Goal: Transaction & Acquisition: Purchase product/service

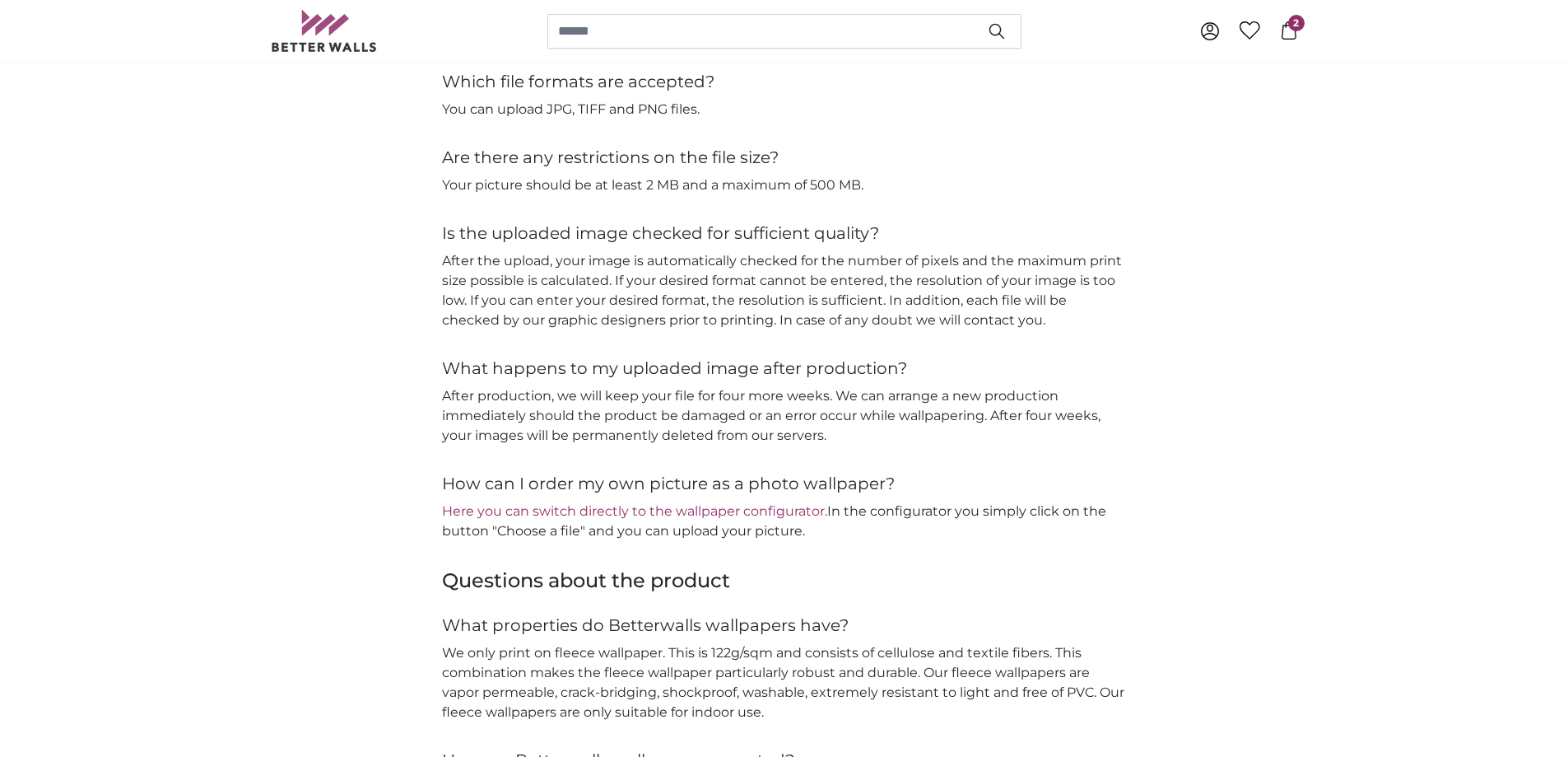
scroll to position [1812, 0]
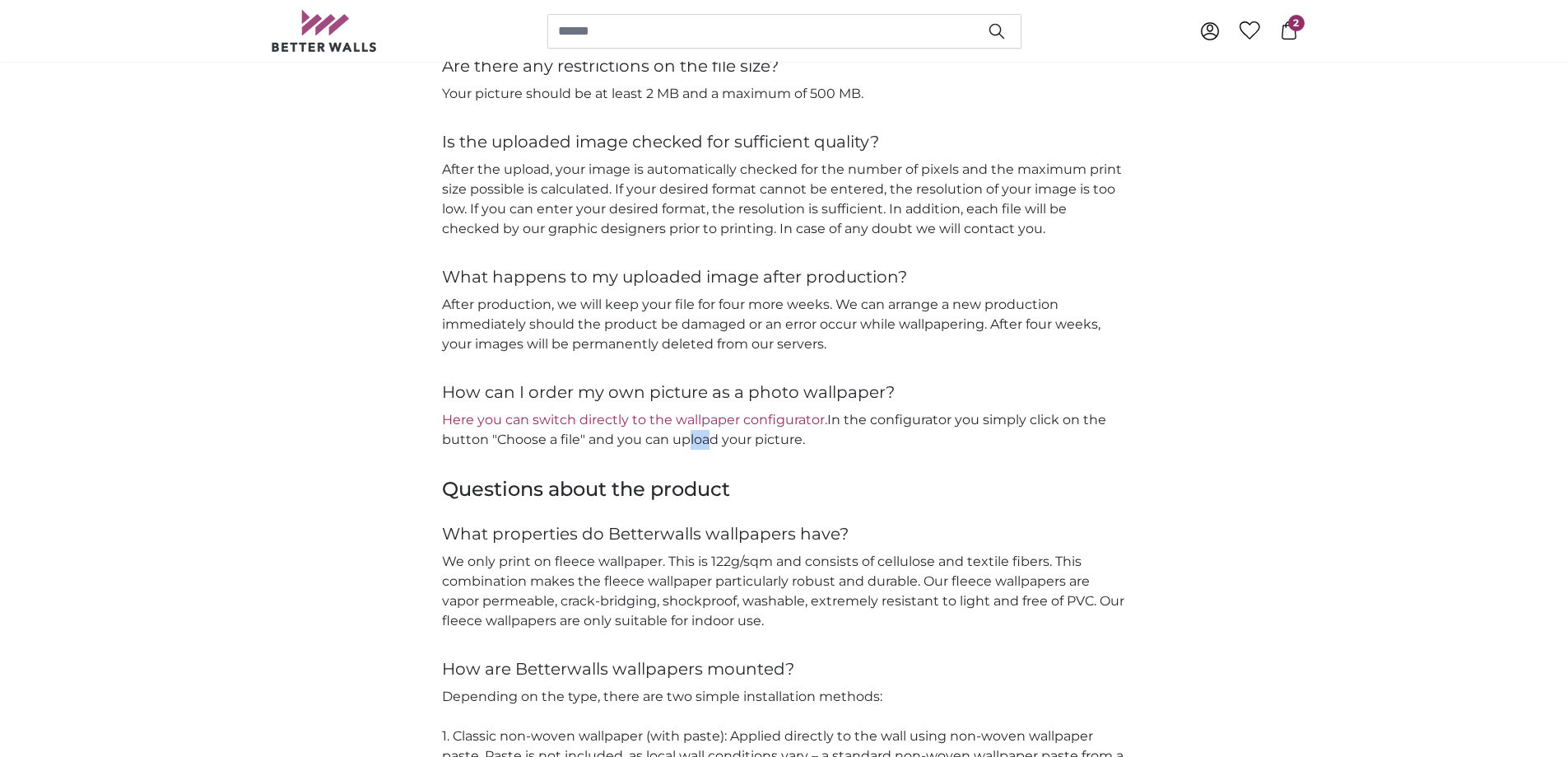
drag, startPoint x: 675, startPoint y: 437, endPoint x: 706, endPoint y: 438, distance: 31.0
click at [706, 438] on p "Here you can switch directly to the wallpaper configurator. In the configurator…" at bounding box center [784, 430] width 685 height 40
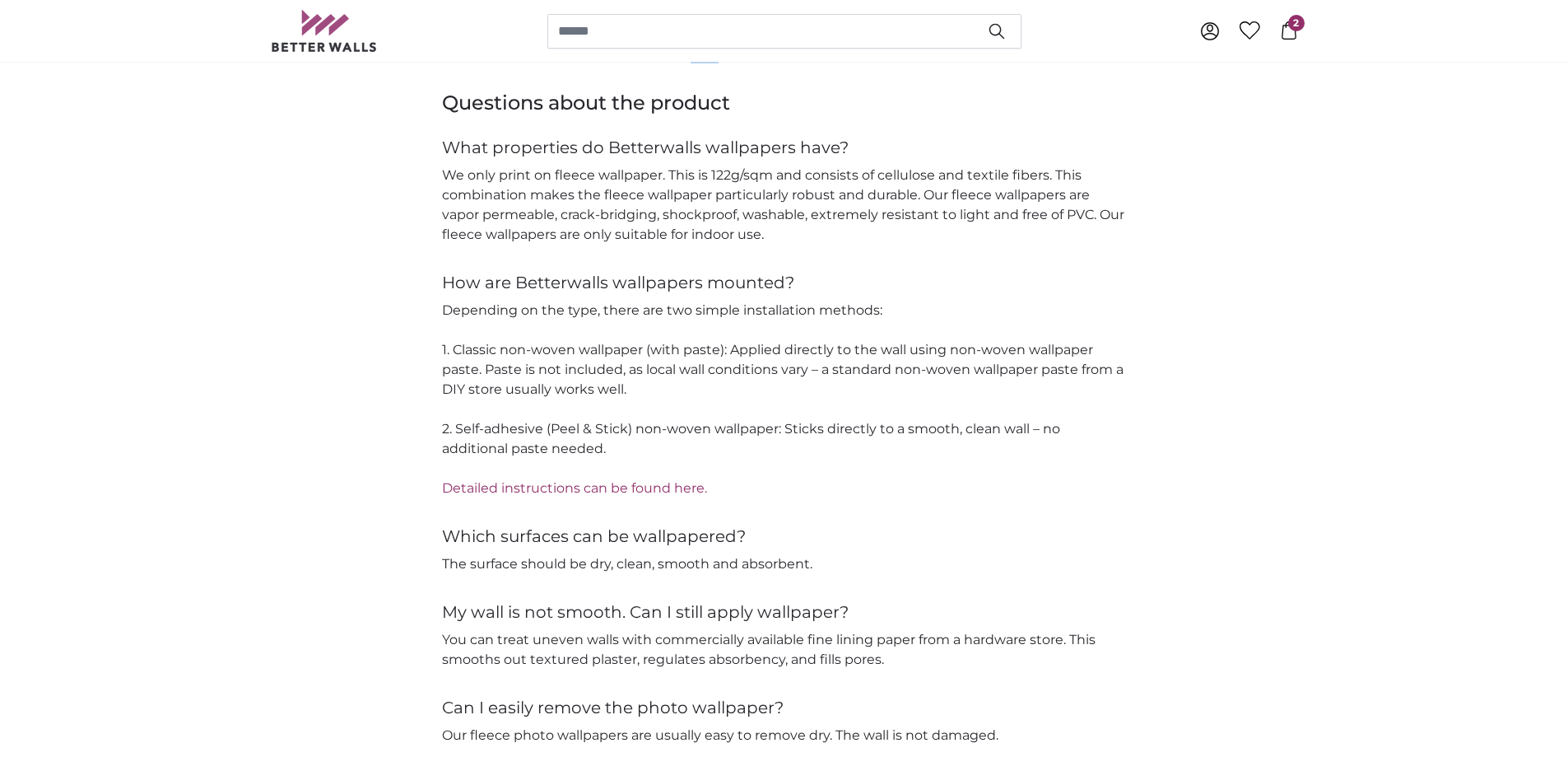
scroll to position [2224, 0]
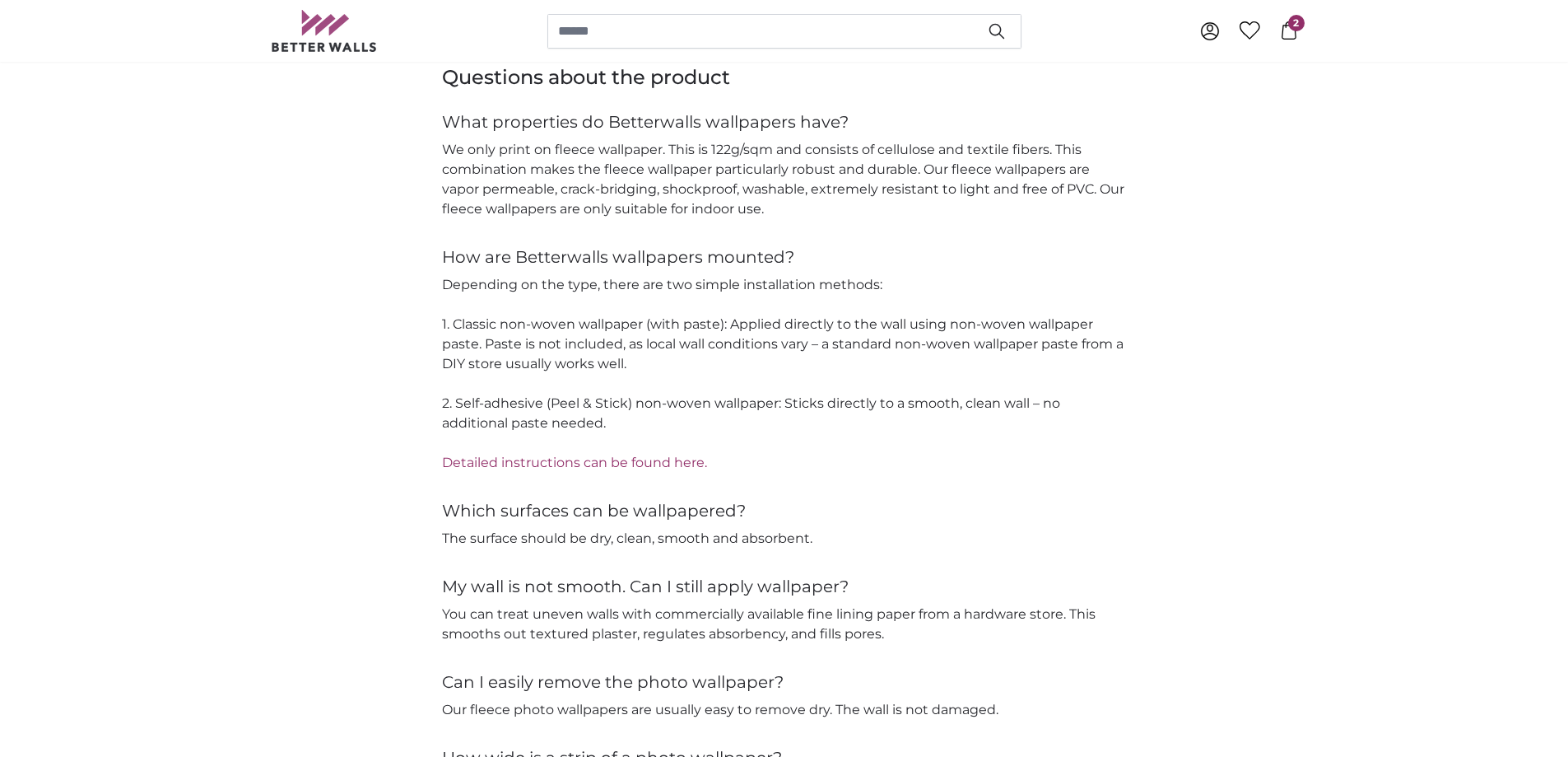
click at [691, 403] on p "Depending on the type, there are two simple installation methods: 1. Classic no…" at bounding box center [784, 374] width 685 height 198
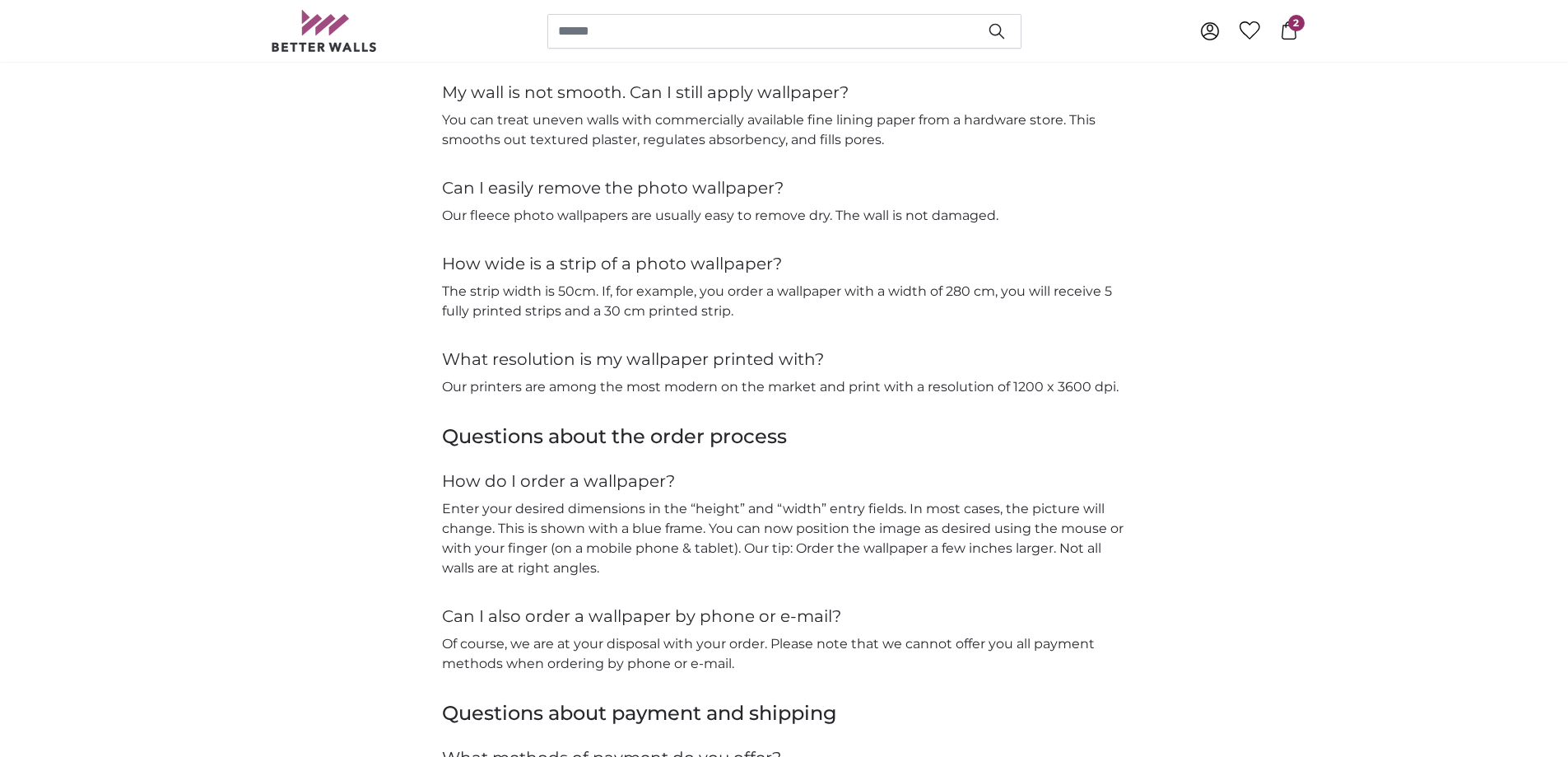
scroll to position [2801, 0]
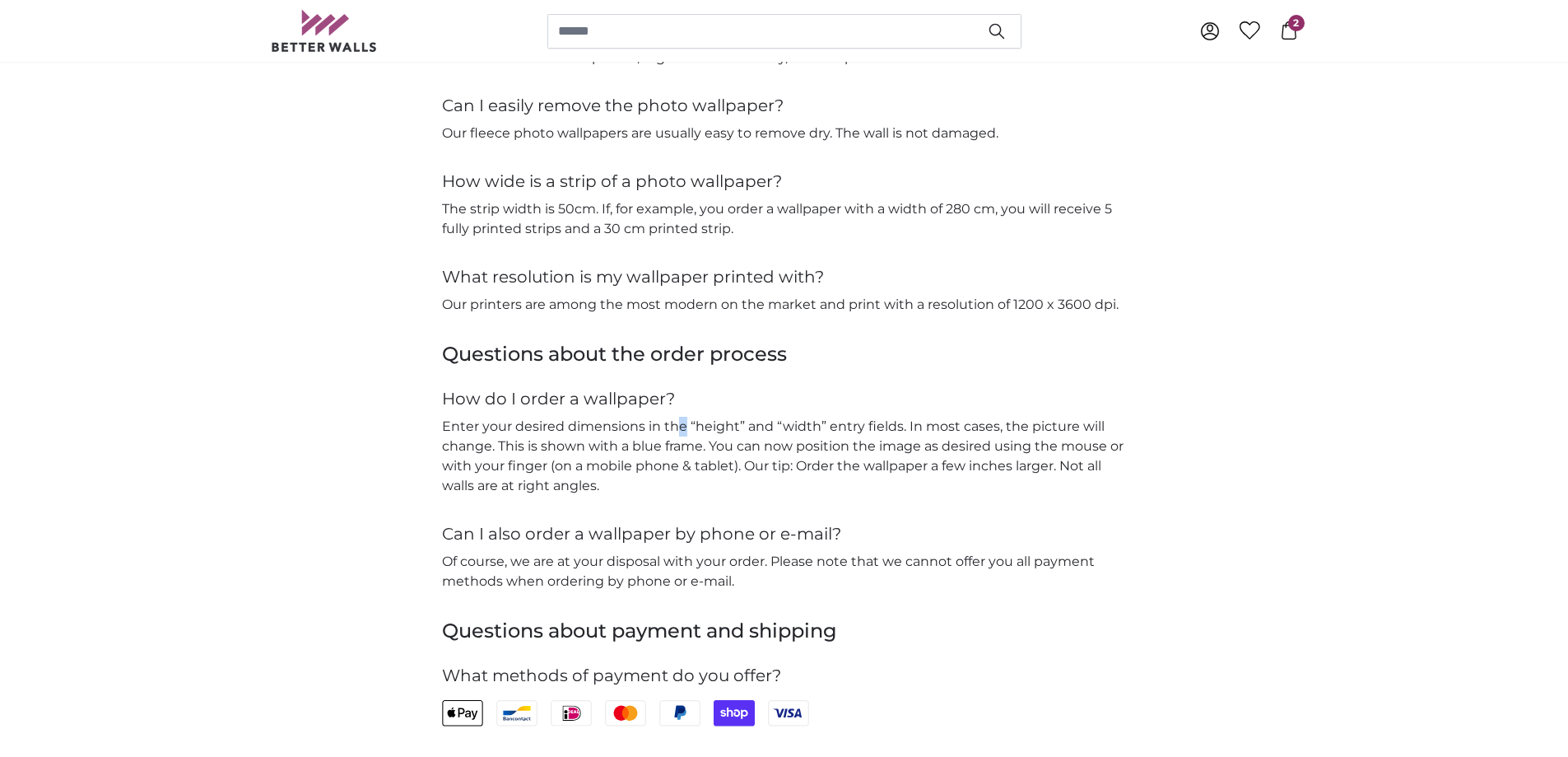
drag, startPoint x: 674, startPoint y: 418, endPoint x: 684, endPoint y: 425, distance: 12.2
click at [684, 425] on p "Enter your desired dimensions in the “height” and “width” entry fields. In most…" at bounding box center [784, 456] width 685 height 79
drag, startPoint x: 730, startPoint y: 444, endPoint x: 760, endPoint y: 439, distance: 30.4
click at [760, 439] on p "Enter your desired dimensions in the “height” and “width” entry fields. In most…" at bounding box center [784, 456] width 685 height 79
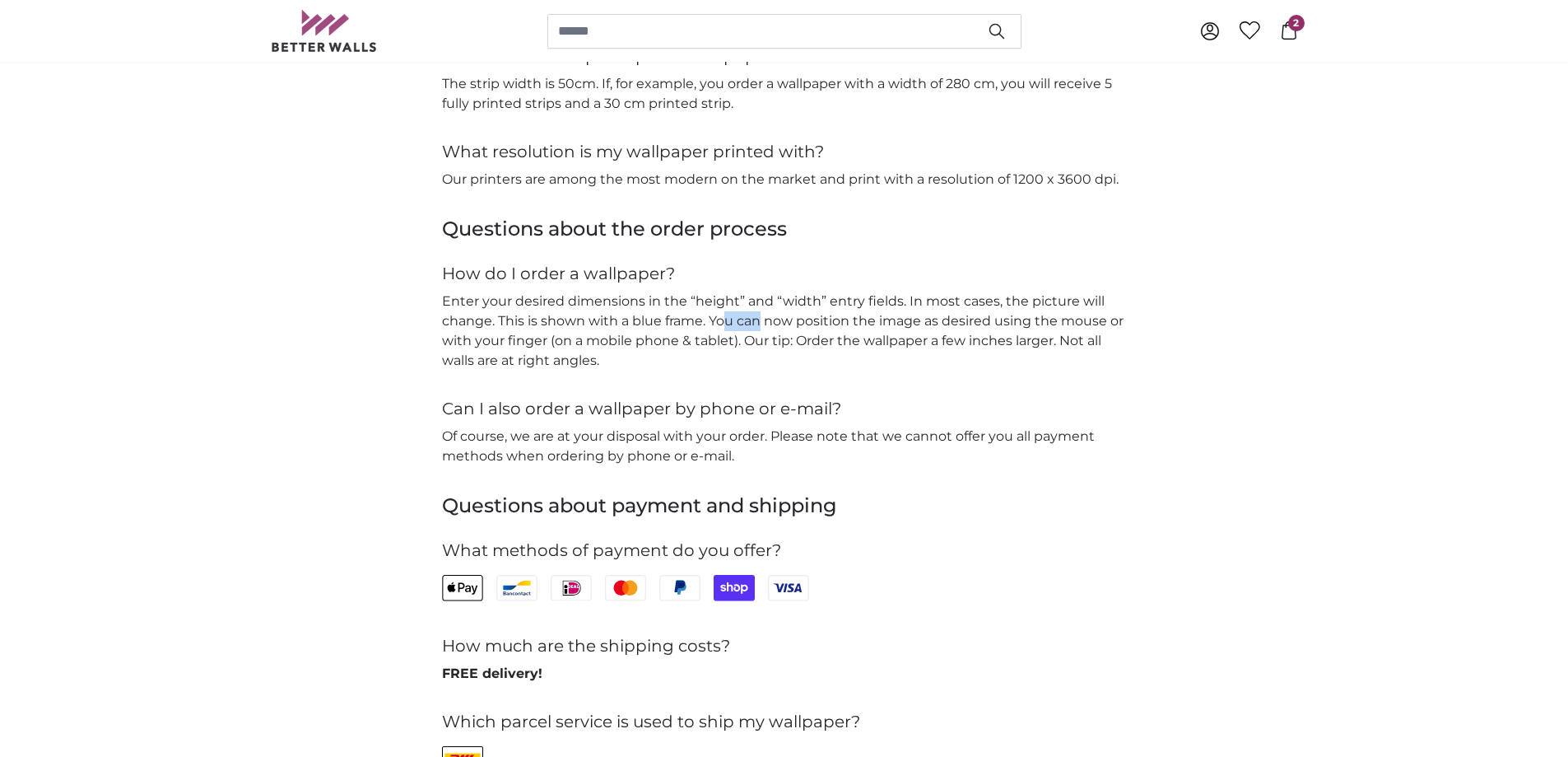
scroll to position [2966, 0]
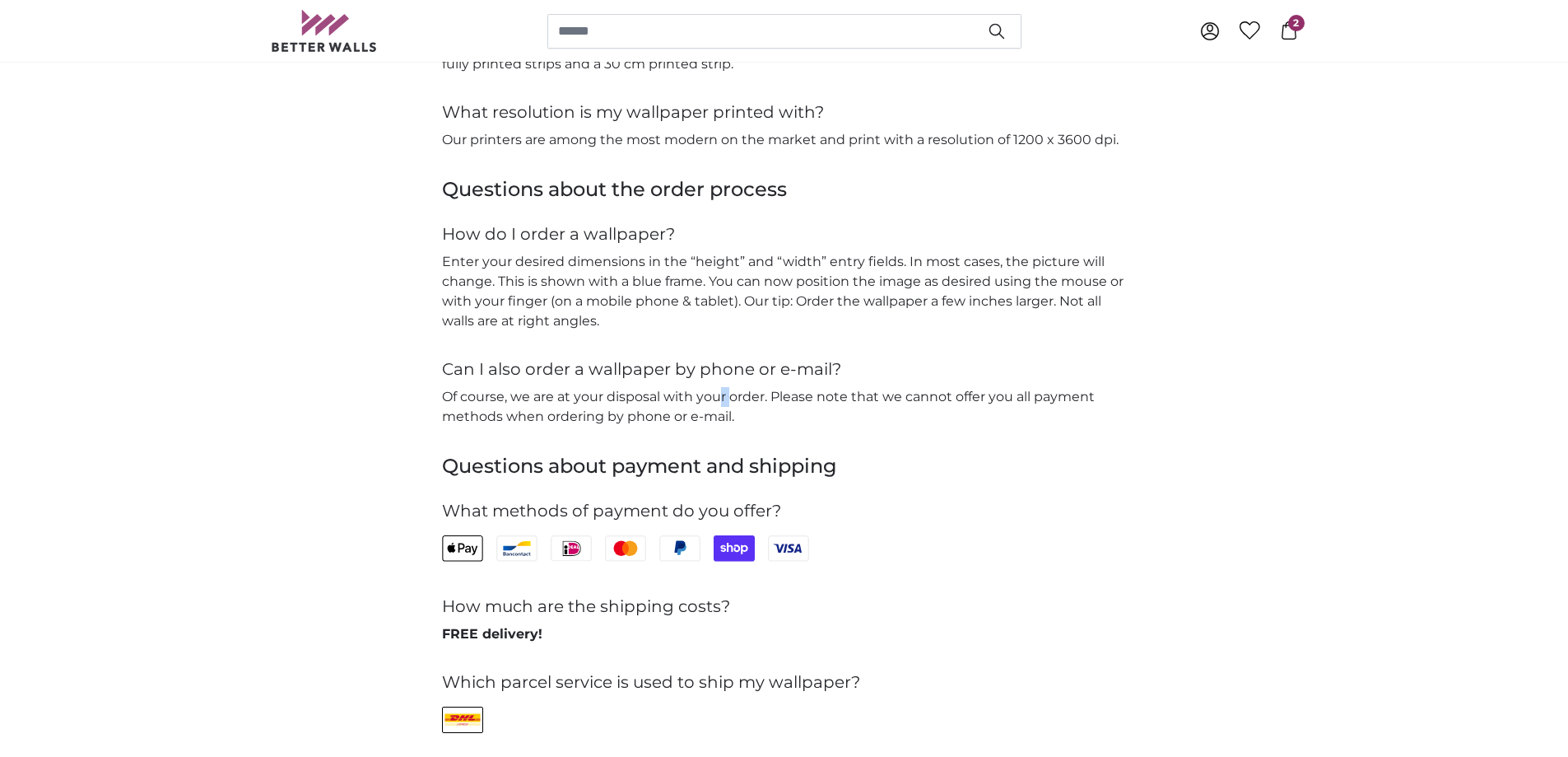
drag, startPoint x: 728, startPoint y: 399, endPoint x: 738, endPoint y: 396, distance: 10.4
click at [738, 396] on p "Of course, we are at your disposal with your order. Please note that we cannot …" at bounding box center [784, 407] width 685 height 40
click at [785, 394] on p "Of course, we are at your disposal with your order. Please note that we cannot …" at bounding box center [784, 407] width 685 height 40
drag, startPoint x: 739, startPoint y: 400, endPoint x: 769, endPoint y: 397, distance: 30.1
click at [766, 397] on p "Of course, we are at your disposal with your order. Please note that we cannot …" at bounding box center [784, 407] width 685 height 40
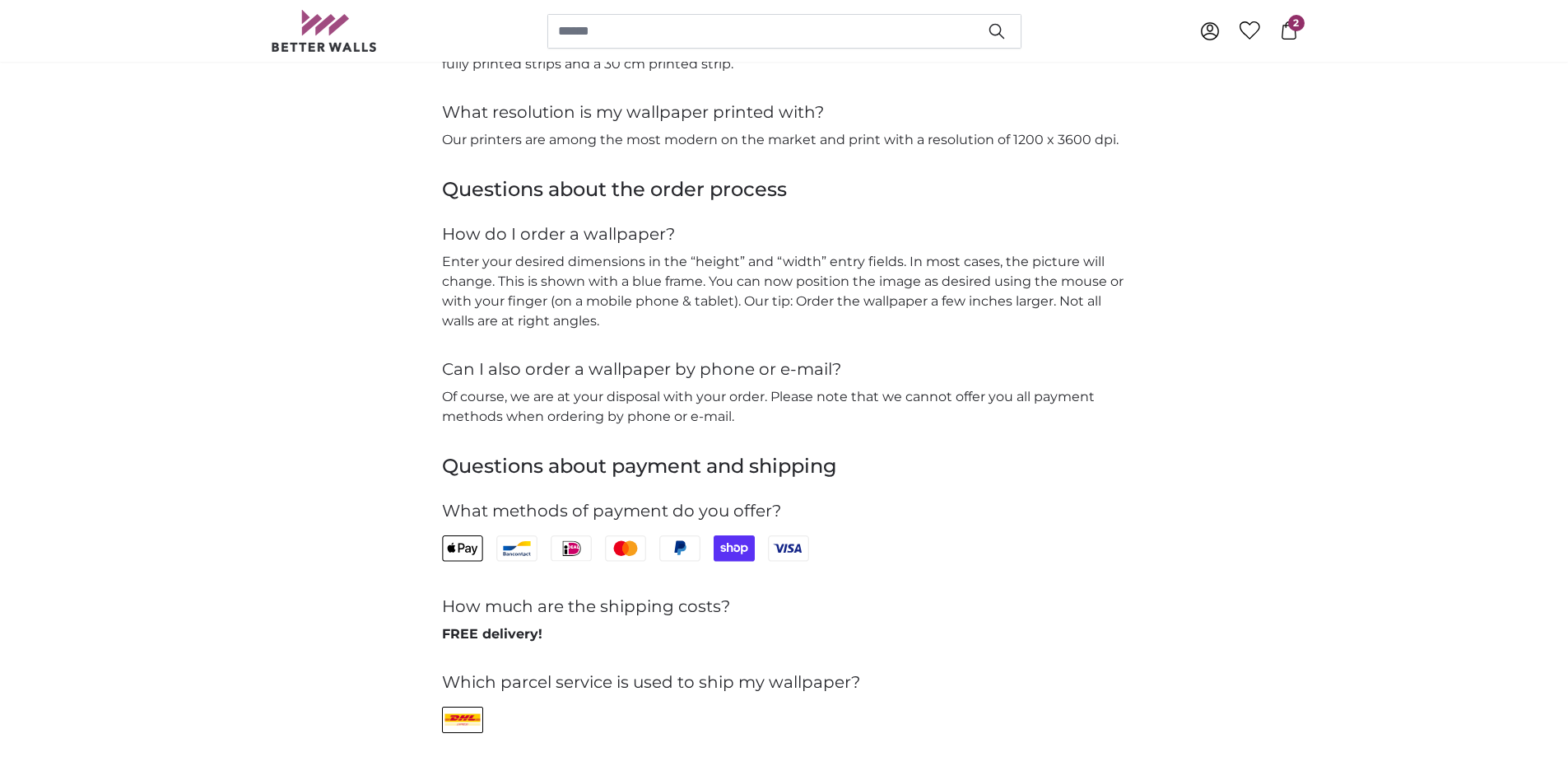
click at [773, 397] on p "Of course, we are at your disposal with your order. Please note that we cannot …" at bounding box center [784, 407] width 685 height 40
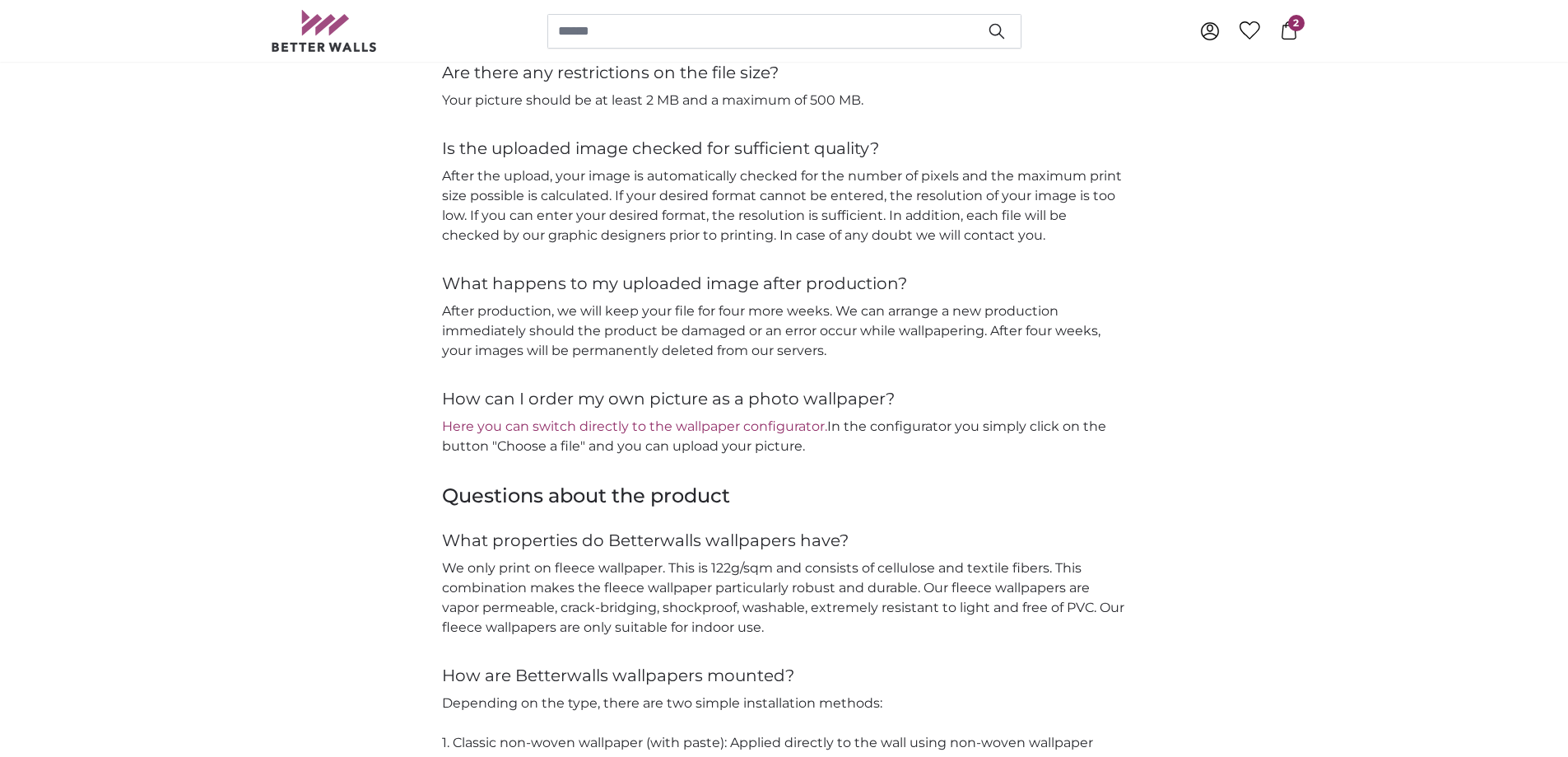
scroll to position [1812, 0]
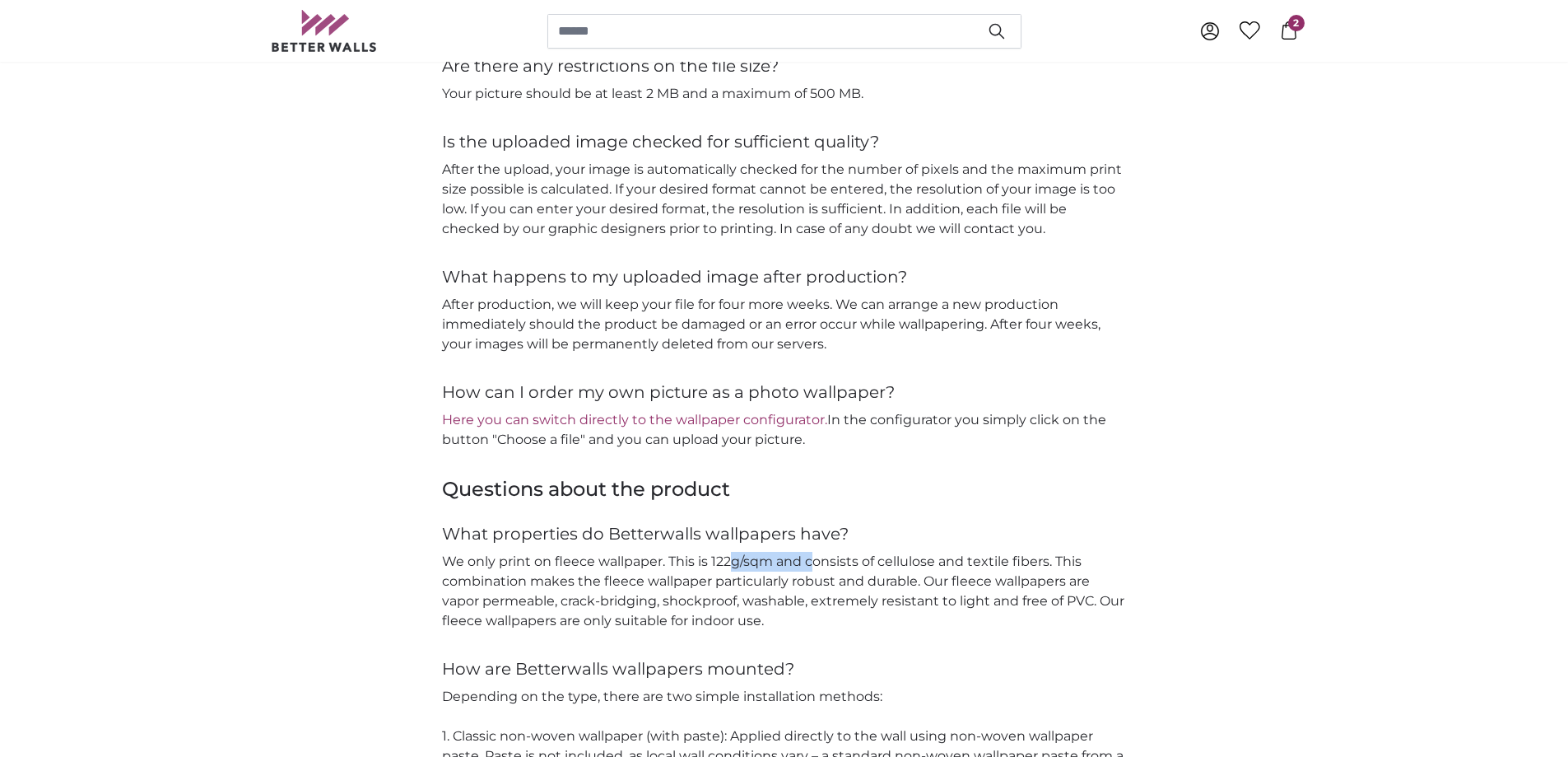
drag, startPoint x: 816, startPoint y: 559, endPoint x: 848, endPoint y: 558, distance: 32.0
click at [820, 559] on p "We only print on fleece wallpaper. This is 122g/sqm and consists of cellulose a…" at bounding box center [784, 591] width 685 height 79
drag, startPoint x: 864, startPoint y: 558, endPoint x: 903, endPoint y: 561, distance: 39.1
click at [903, 561] on p "We only print on fleece wallpaper. This is 122g/sqm and consists of cellulose a…" at bounding box center [784, 591] width 685 height 79
click at [936, 561] on p "We only print on fleece wallpaper. This is 122g/sqm and consists of cellulose a…" at bounding box center [784, 591] width 685 height 79
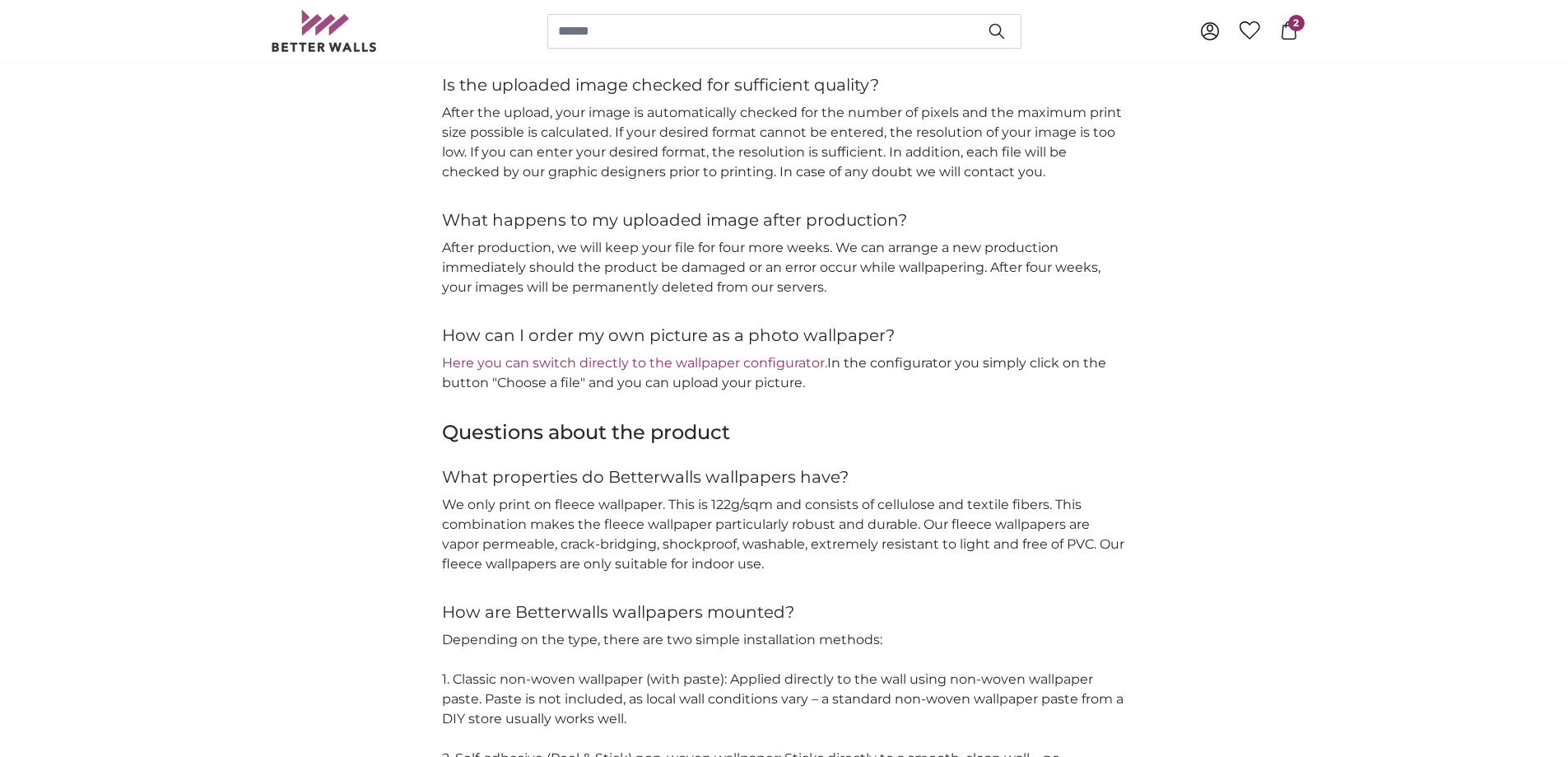
scroll to position [1895, 0]
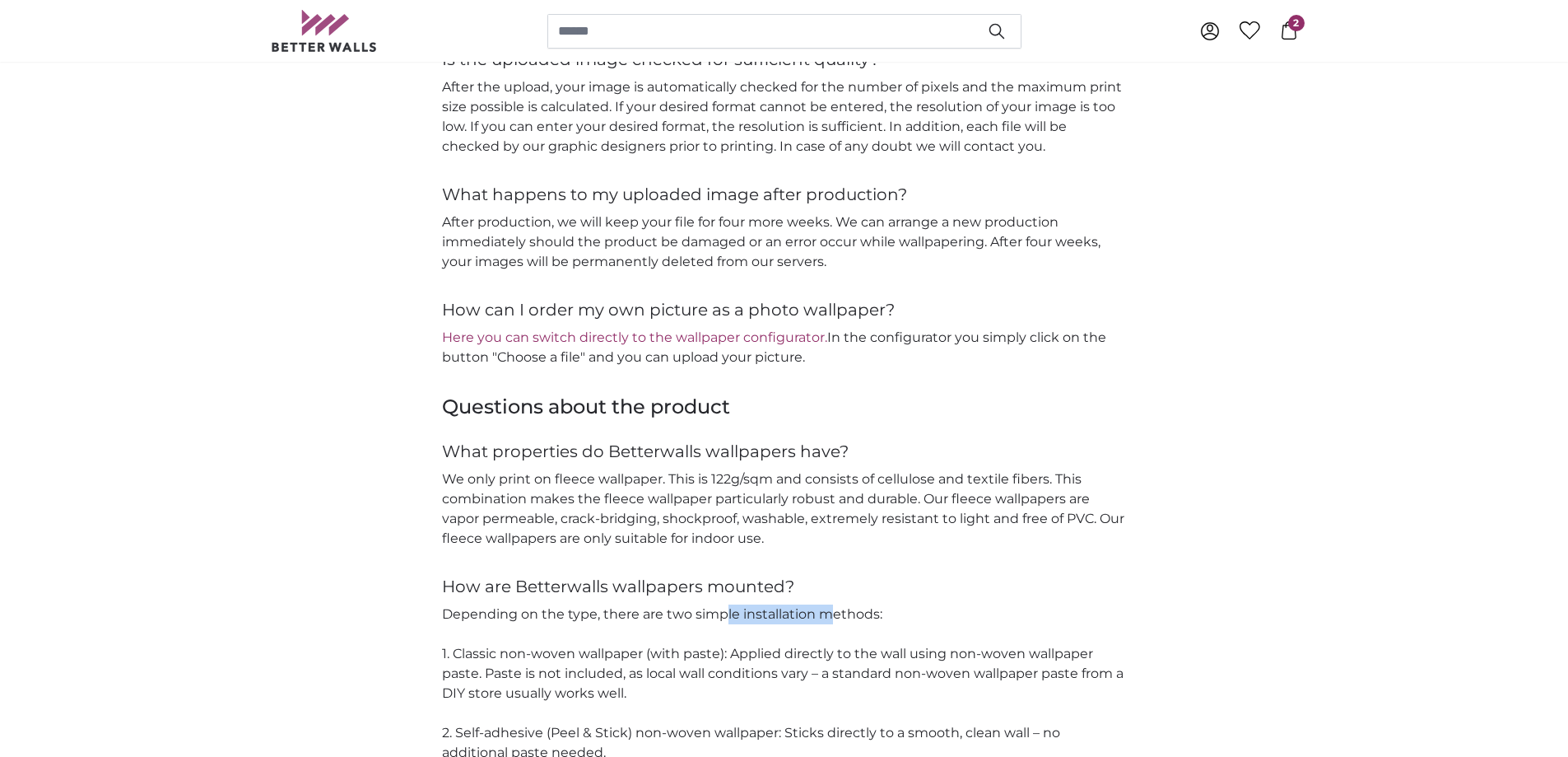
drag, startPoint x: 723, startPoint y: 610, endPoint x: 856, endPoint y: 614, distance: 133.1
click at [856, 614] on p "Depending on the type, there are two simple installation methods: 1. Classic no…" at bounding box center [784, 704] width 685 height 198
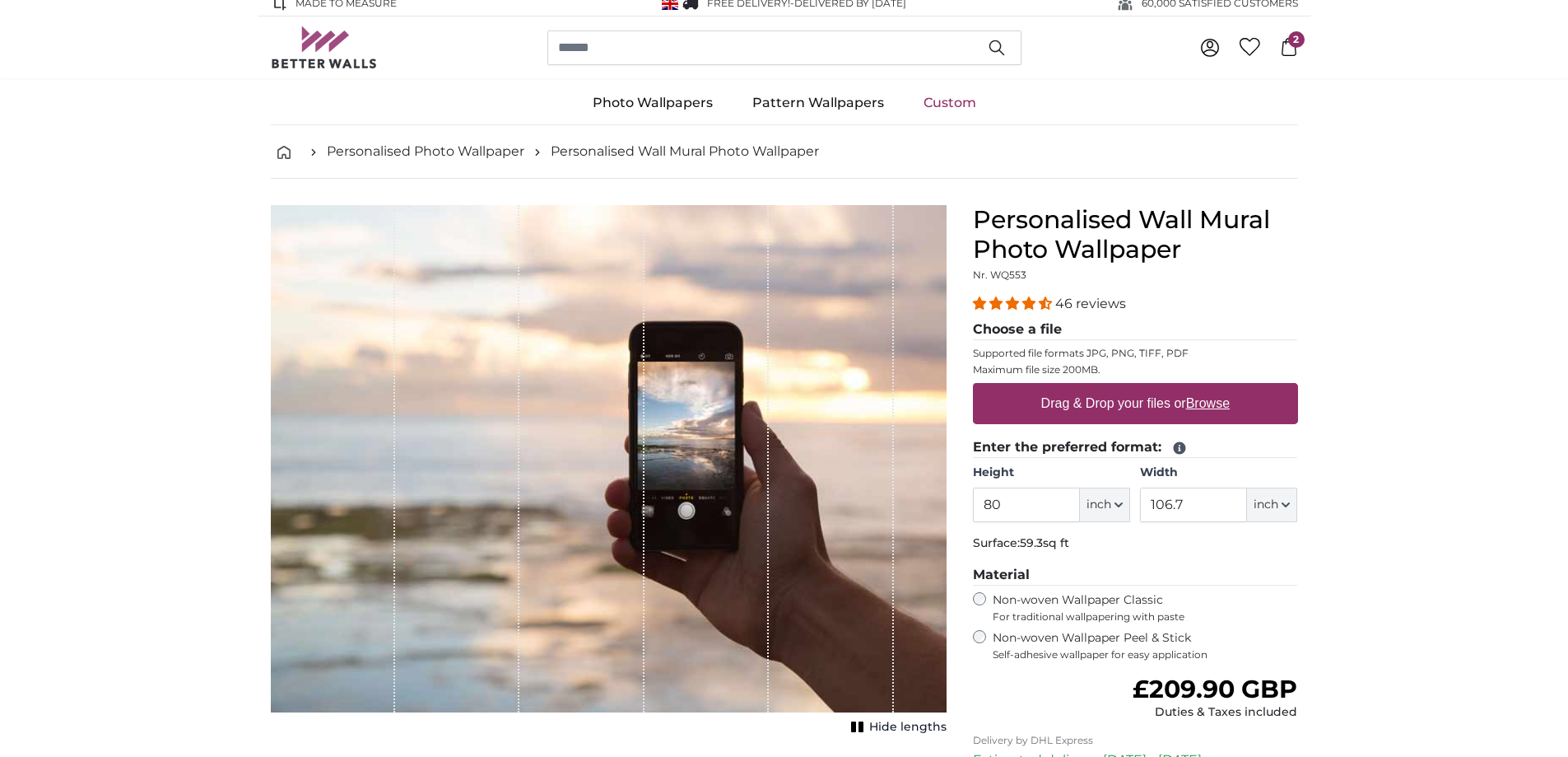
scroll to position [0, 0]
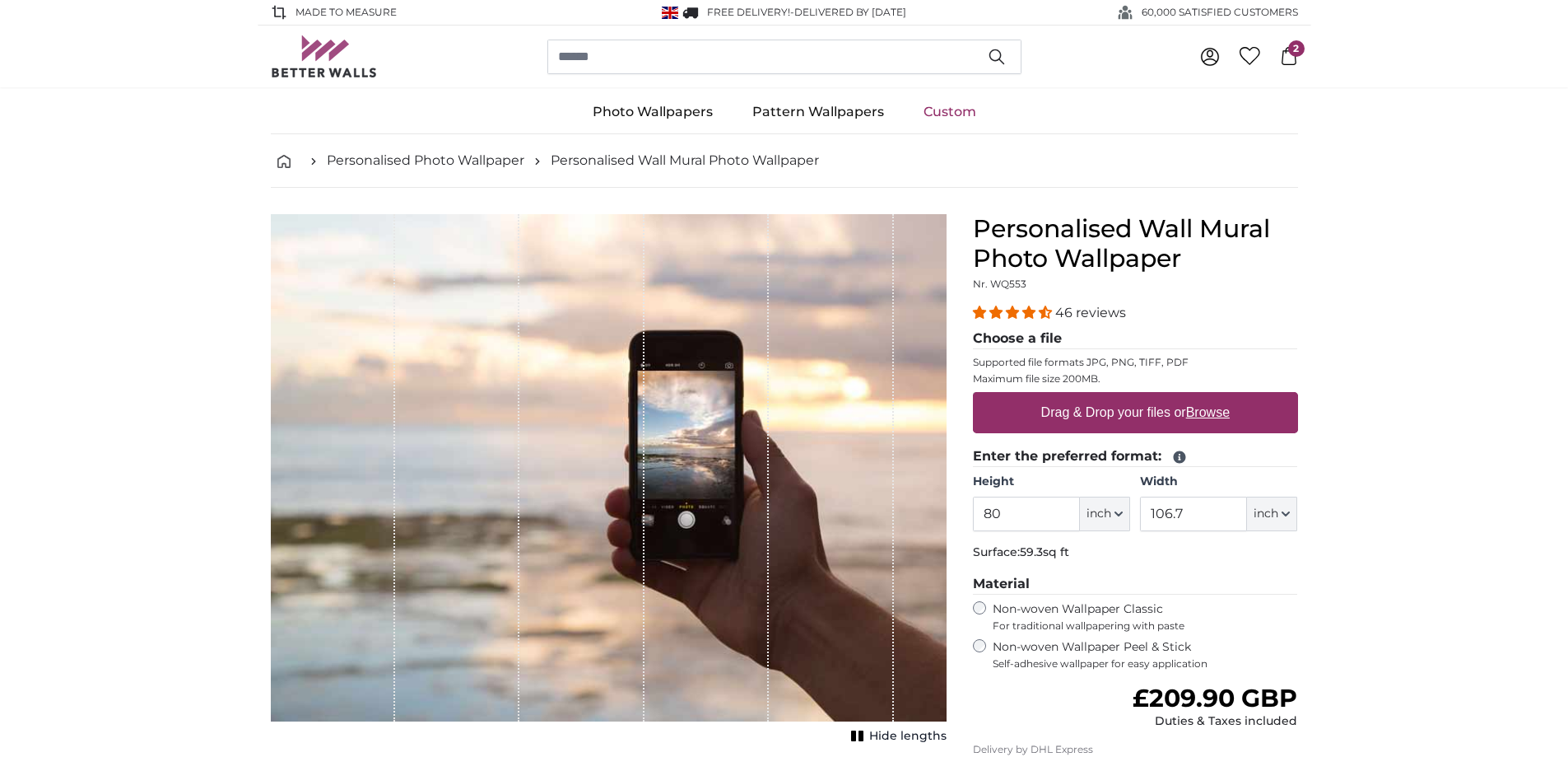
click at [1191, 416] on u "Browse" at bounding box center [1208, 412] width 44 height 14
click at [1191, 397] on input "Drag & Drop your files or Browse" at bounding box center [1135, 394] width 325 height 5
type input "**********"
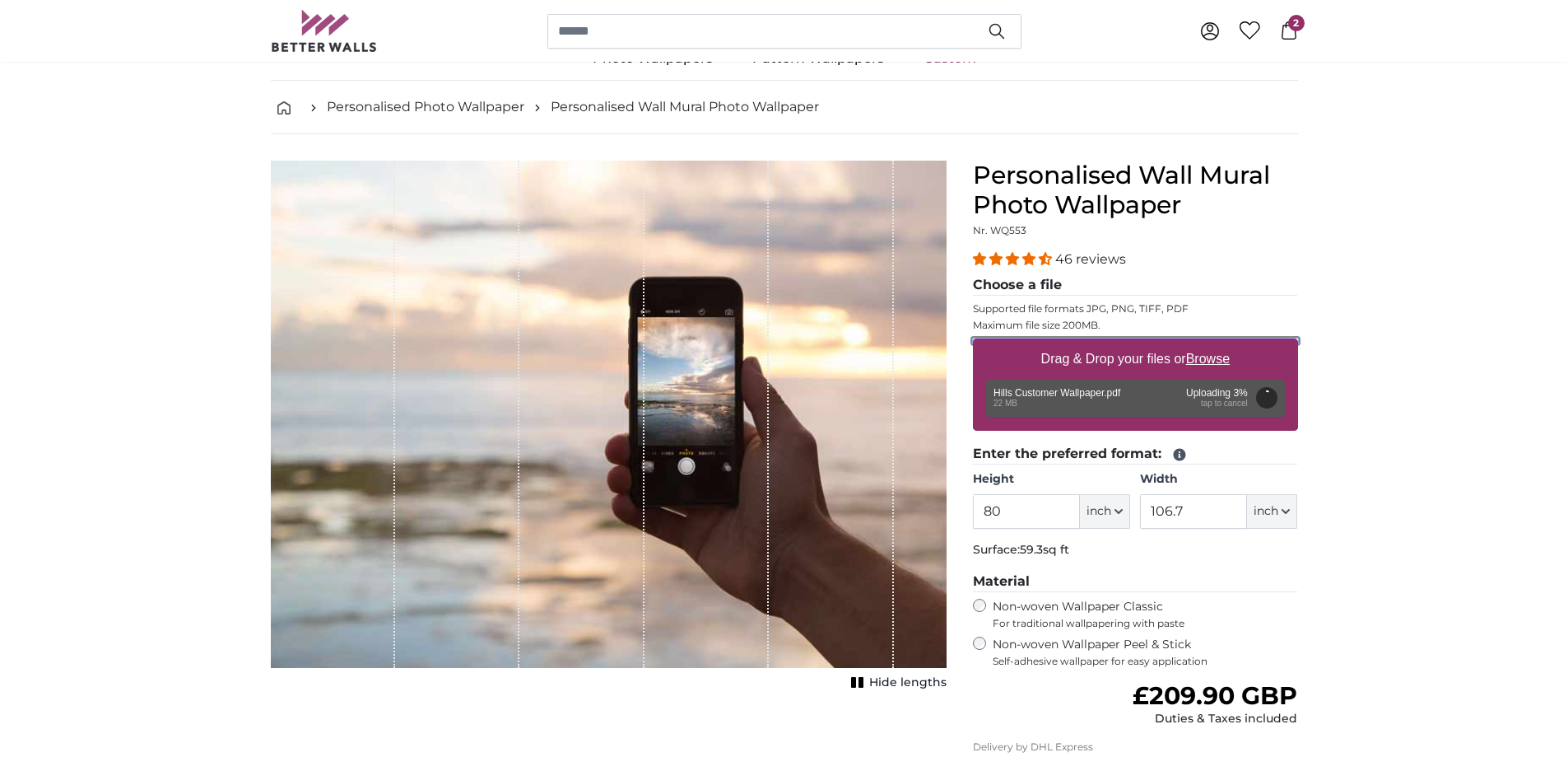
scroll to position [83, 0]
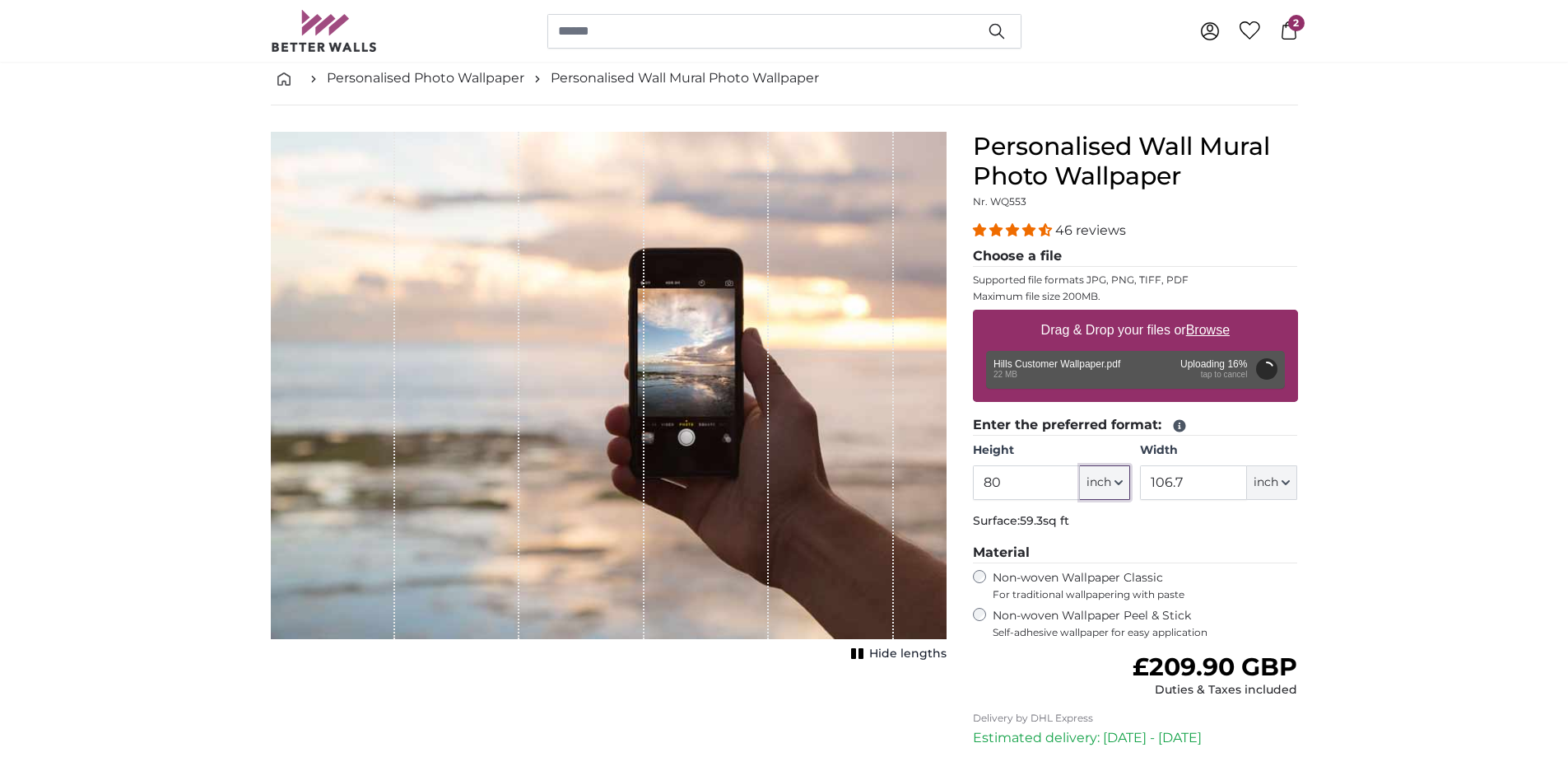
click at [1104, 477] on span "inch" at bounding box center [1098, 482] width 24 height 16
type input "120"
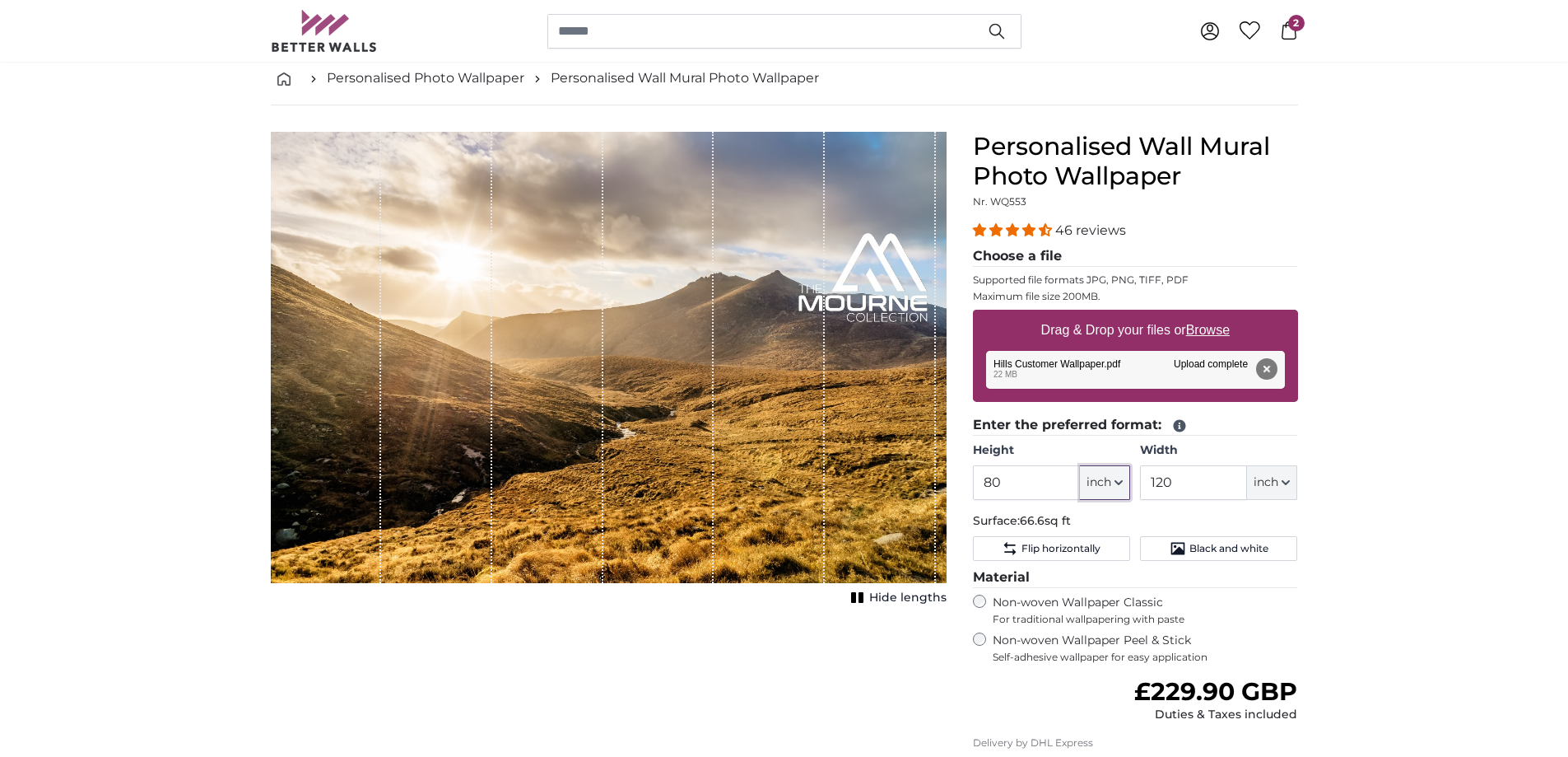
click at [1106, 489] on span "inch" at bounding box center [1098, 482] width 24 height 16
click at [1107, 527] on link "Centimeter (cm)" at bounding box center [1105, 526] width 145 height 30
type input "203.2"
type input "304.8"
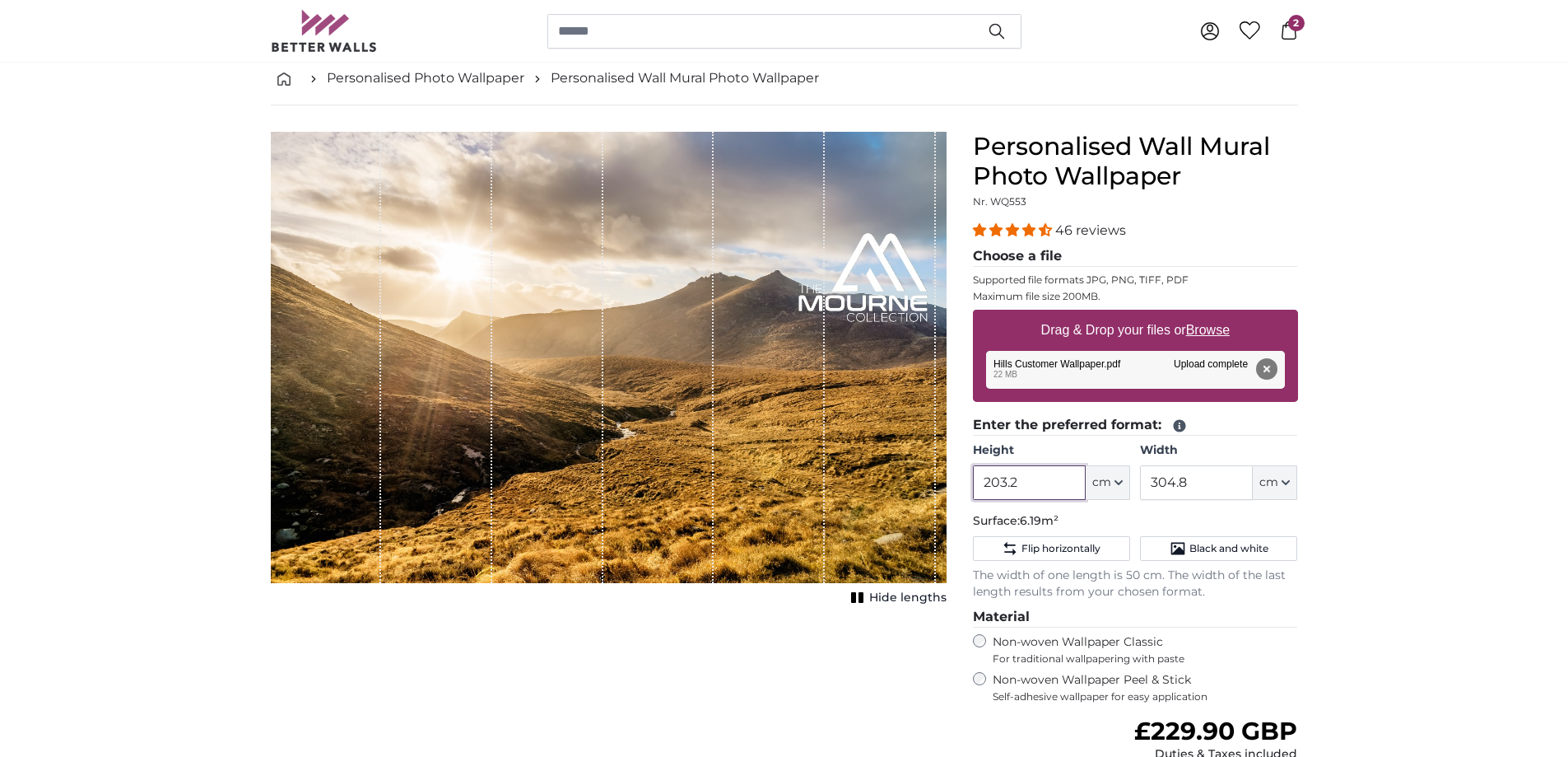
drag, startPoint x: 1053, startPoint y: 486, endPoint x: 934, endPoint y: 486, distance: 119.0
click at [934, 486] on product-detail "Cancel Crop image Hide lengths Personalised Wall Mural Photo Wallpaper Nr. WQ55…" at bounding box center [784, 545] width 1053 height 880
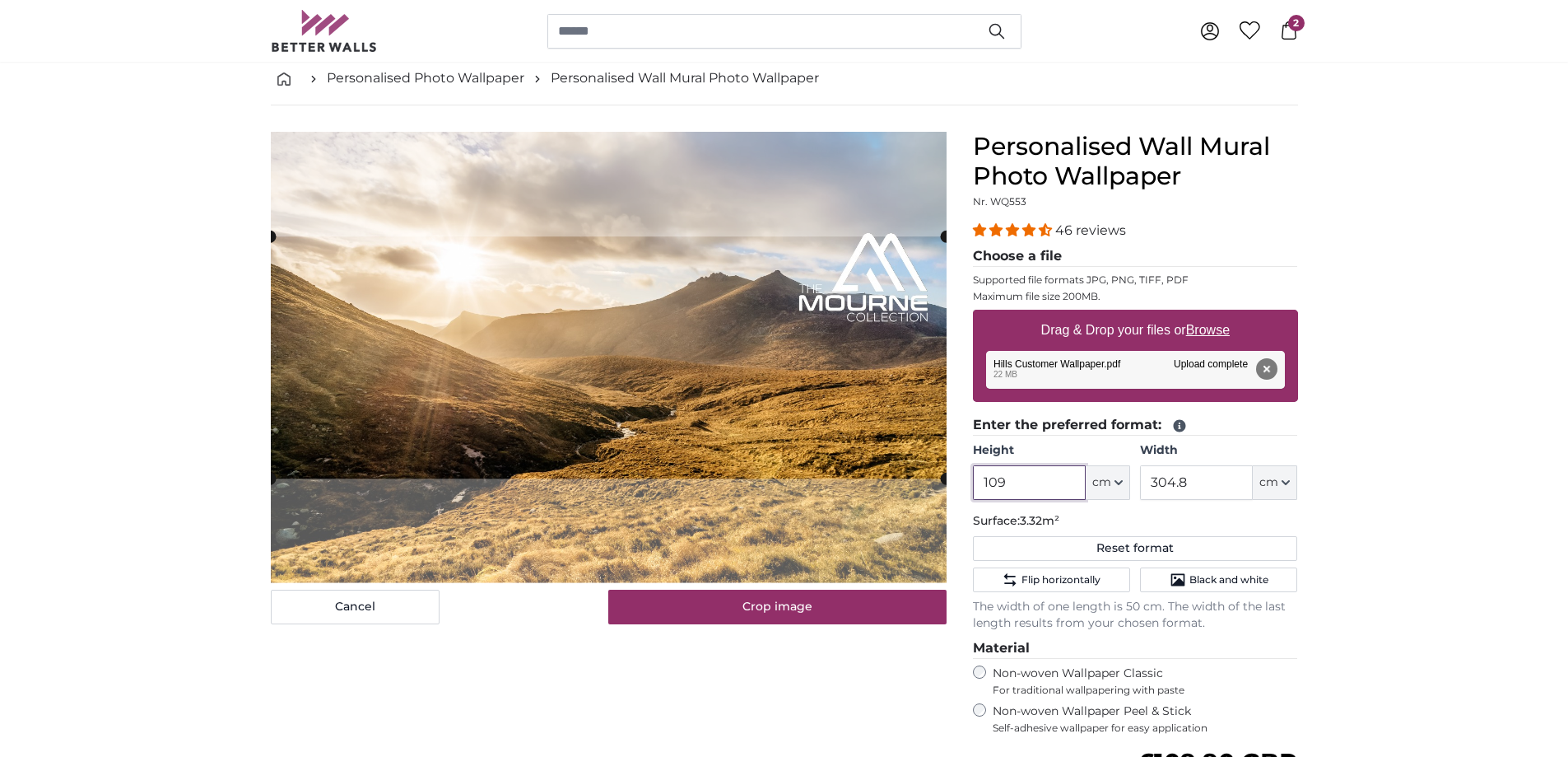
type input "109"
type input "276"
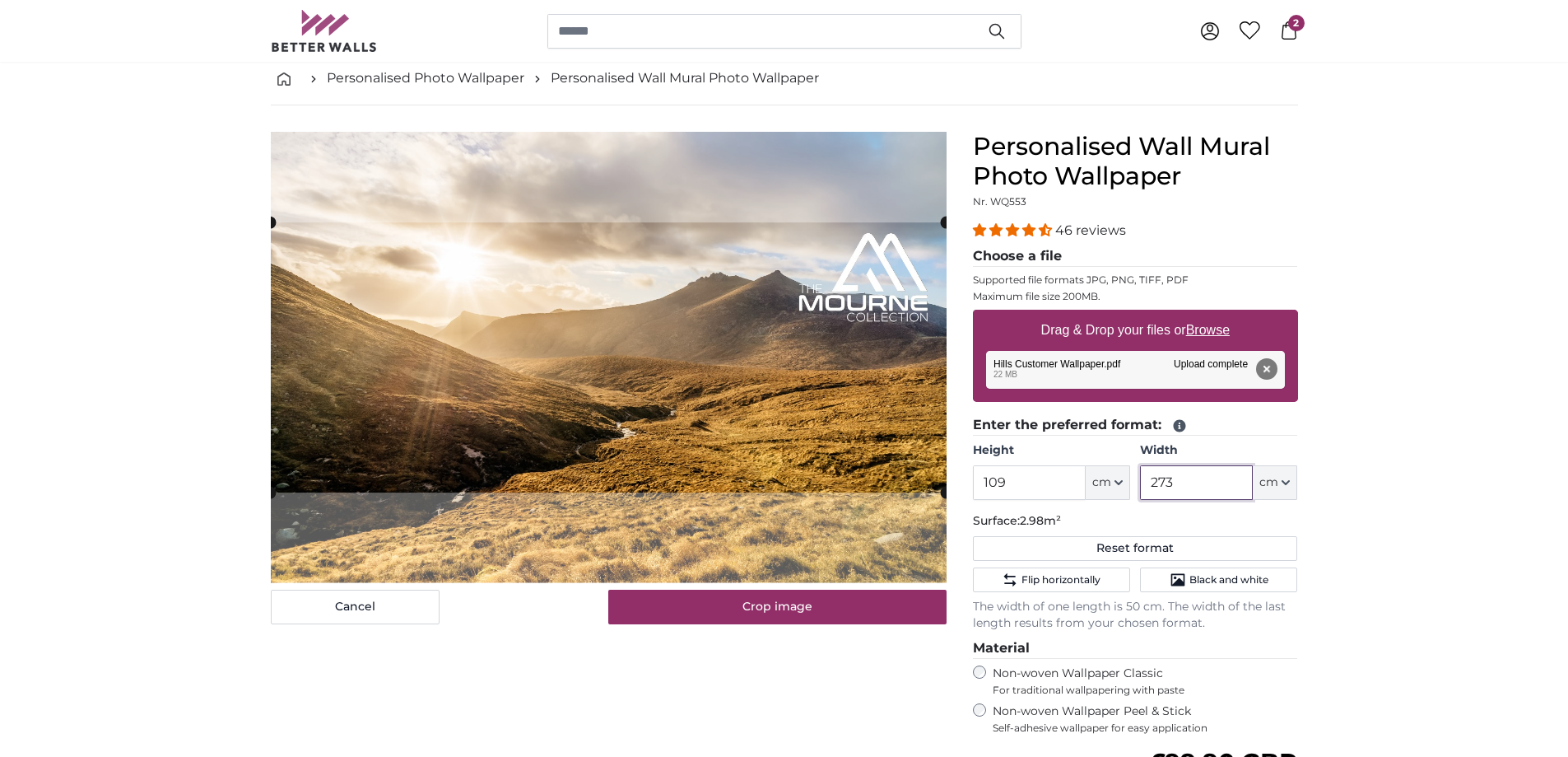
type input "273"
click at [838, 402] on cropper-handle at bounding box center [608, 355] width 676 height 270
click at [800, 452] on cropper-handle at bounding box center [609, 356] width 676 height 270
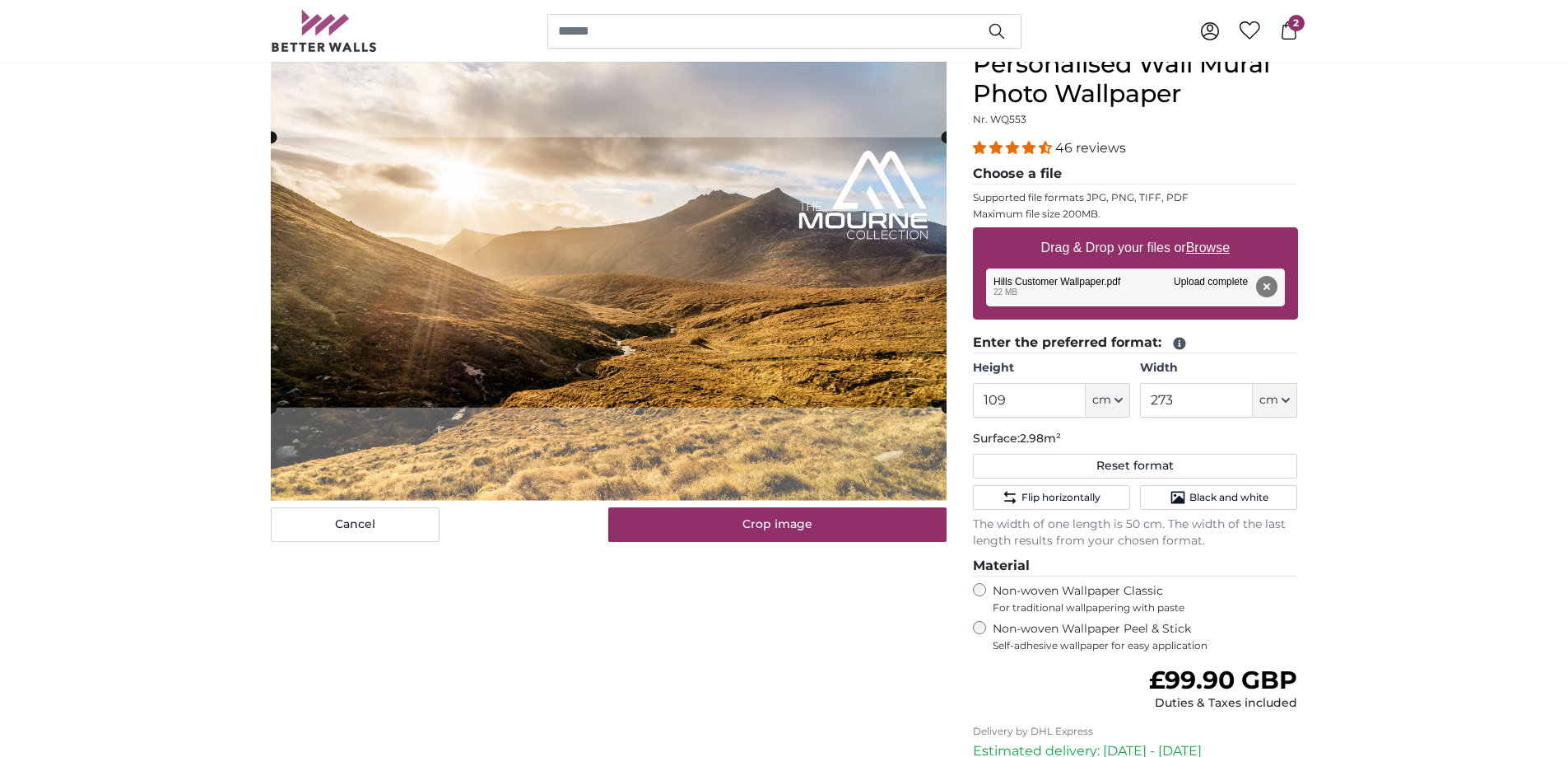
click at [829, 388] on cropper-handle at bounding box center [608, 273] width 676 height 270
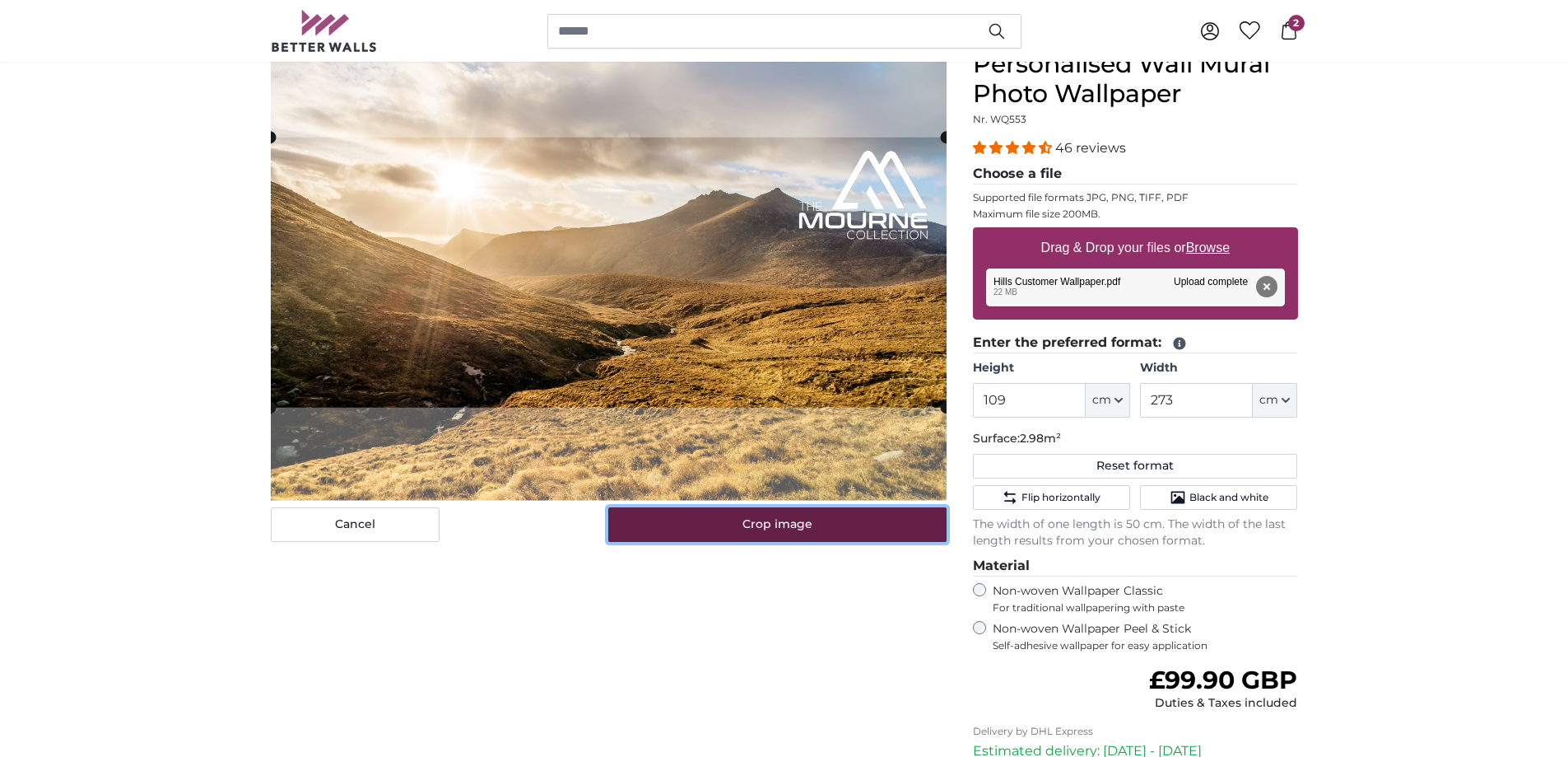
click at [830, 530] on button "Crop image" at bounding box center [777, 525] width 338 height 34
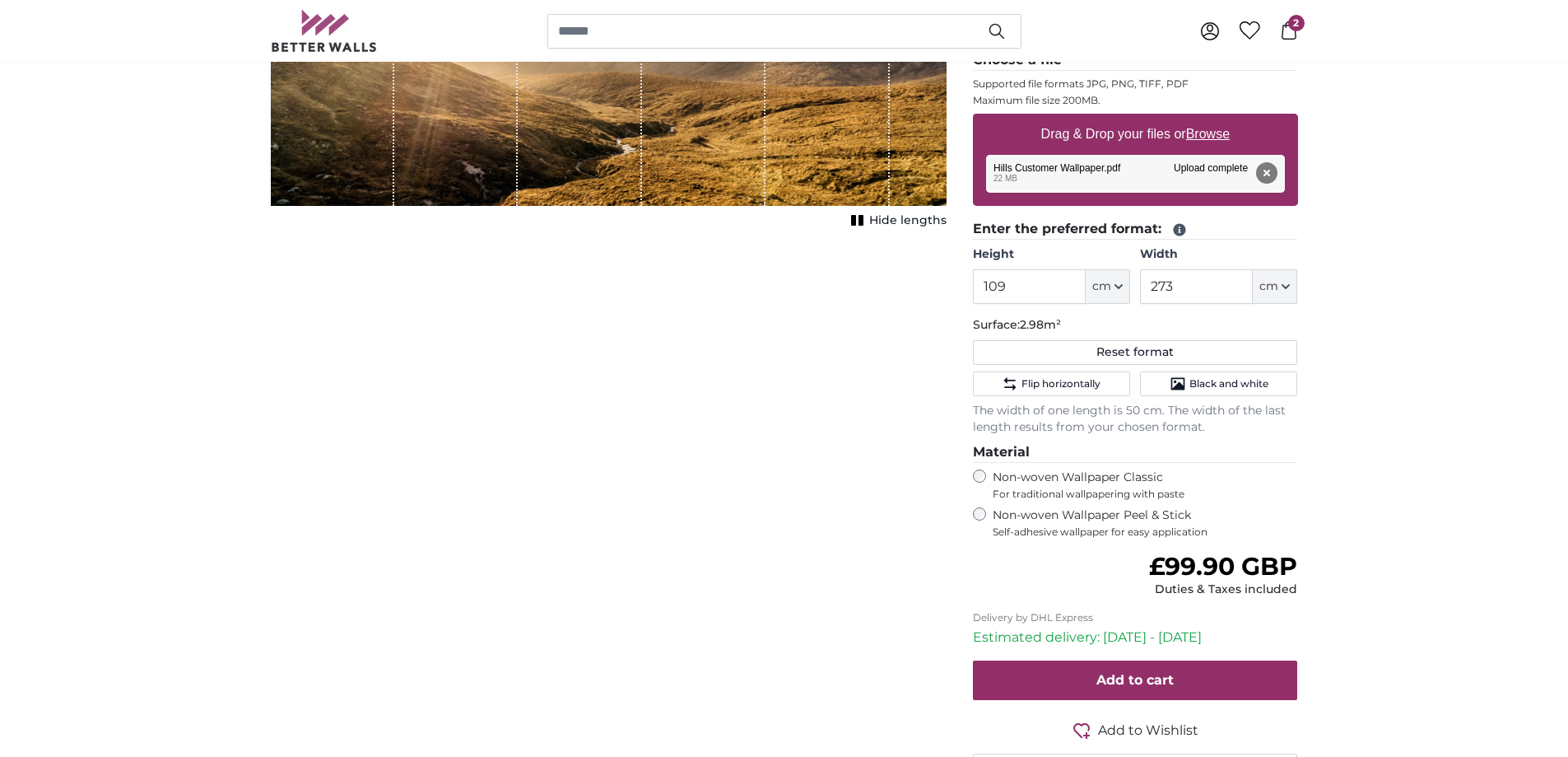
scroll to position [329, 0]
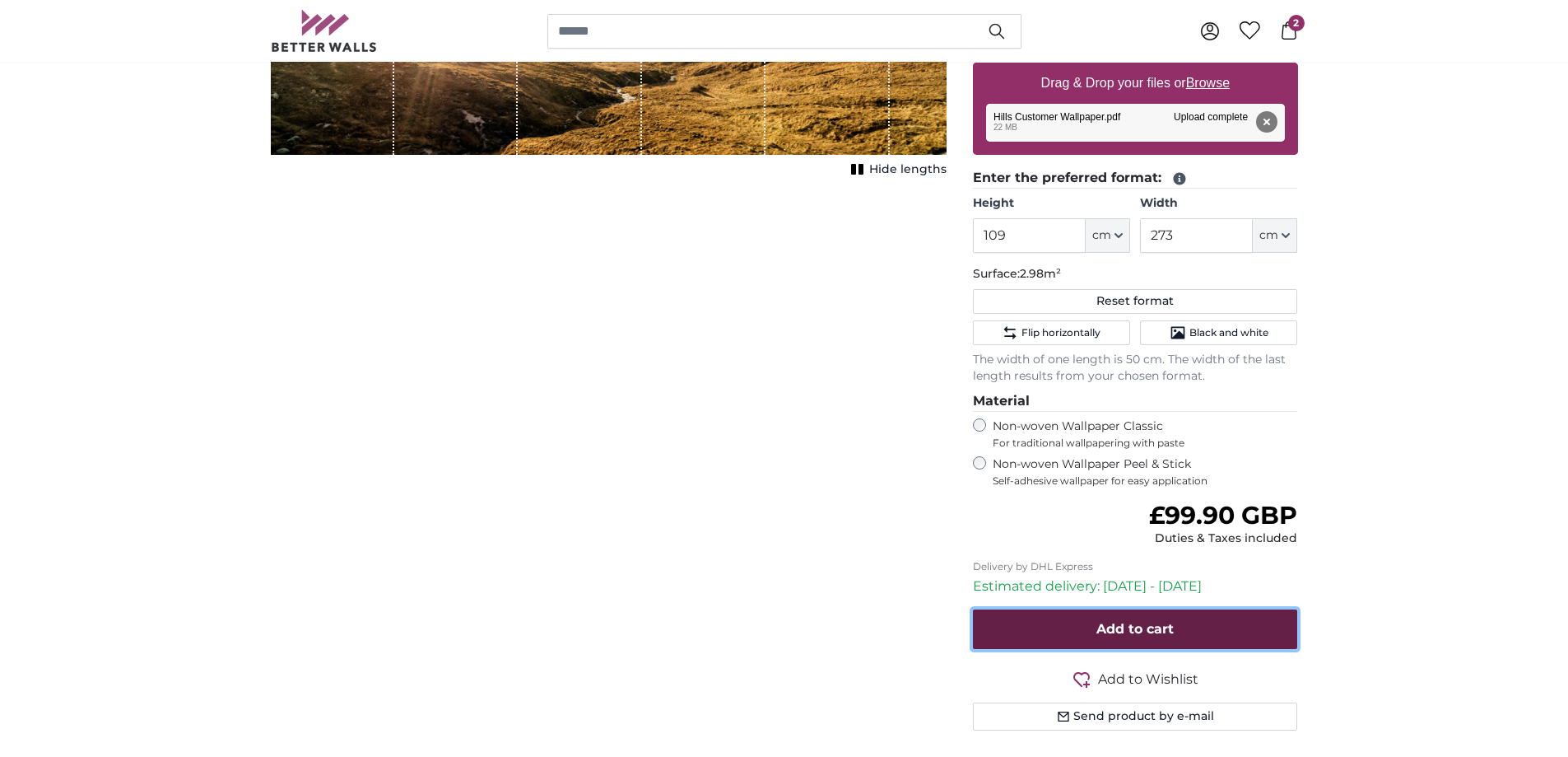
click at [1111, 634] on span "Add to cart" at bounding box center [1135, 628] width 77 height 15
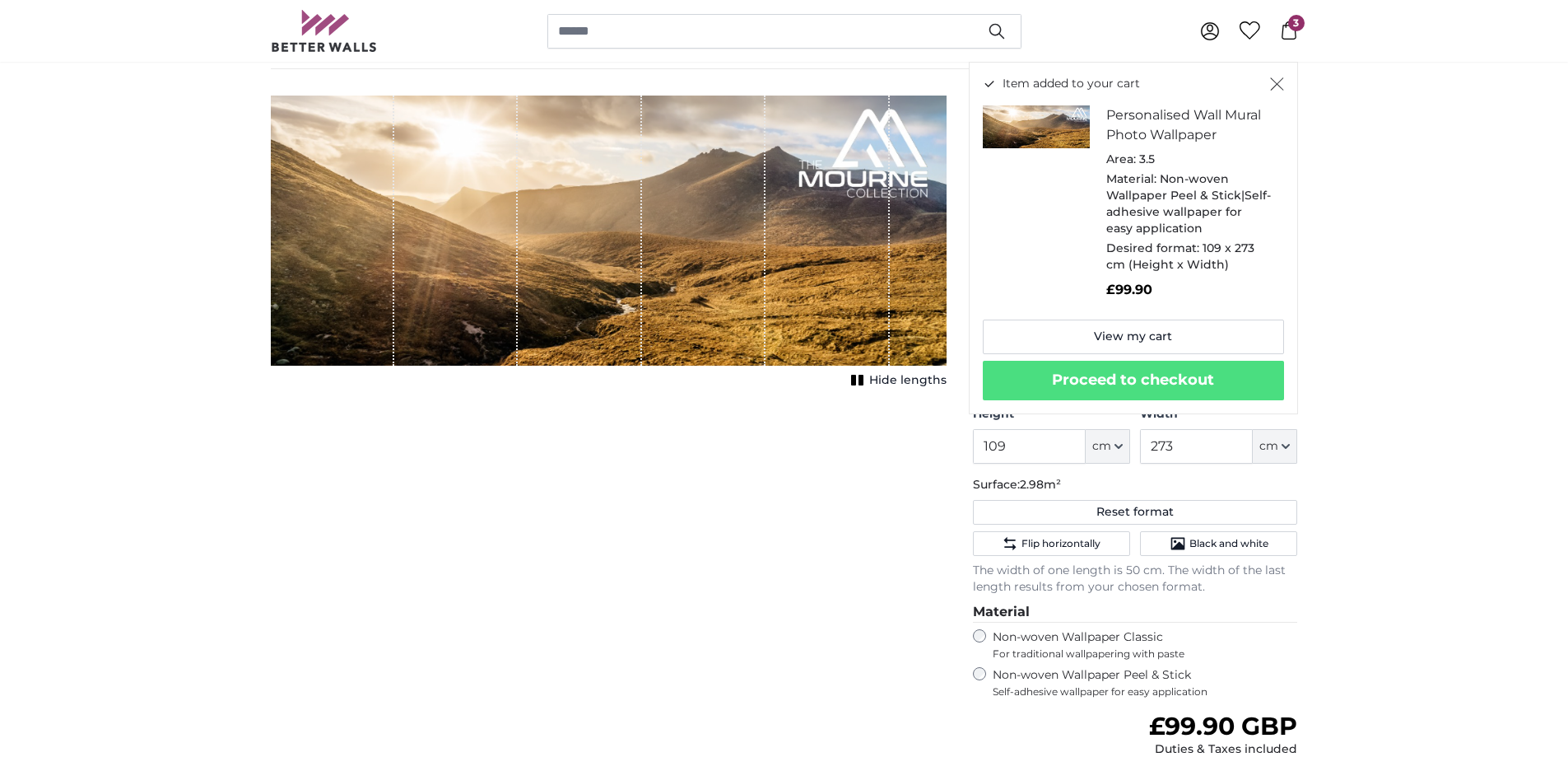
scroll to position [0, 0]
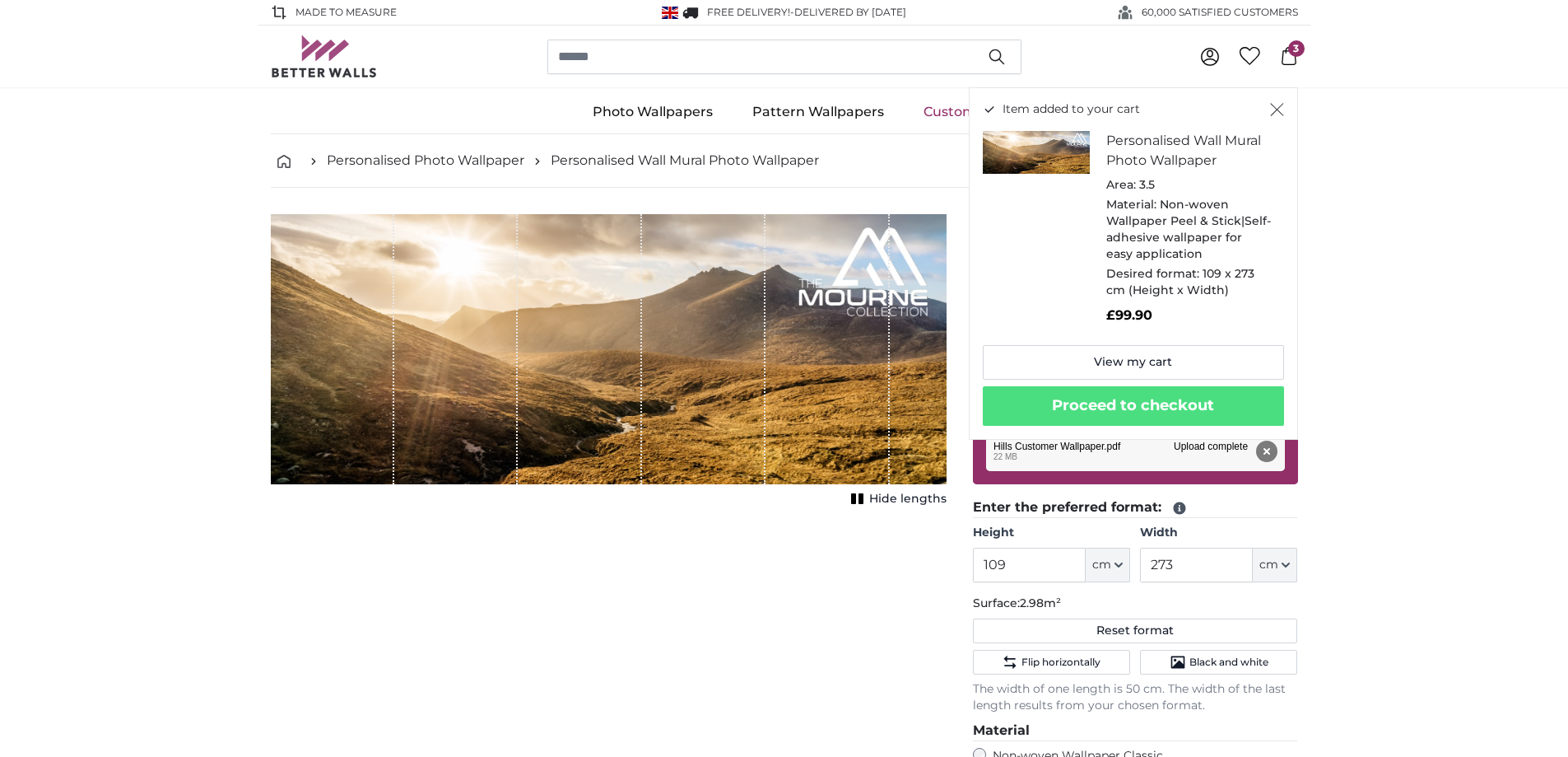
click at [1286, 53] on icon at bounding box center [1289, 56] width 18 height 18
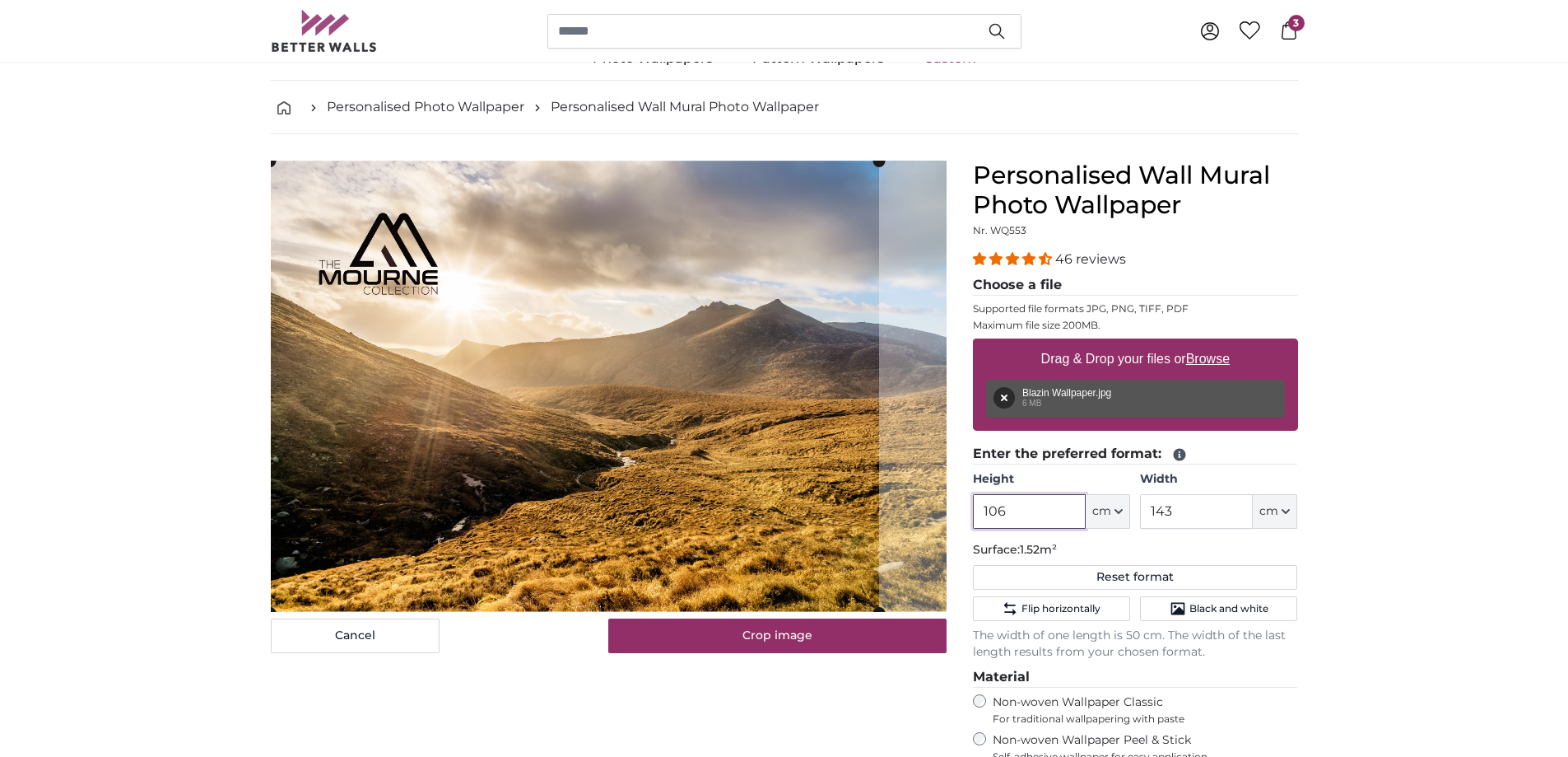
scroll to position [83, 0]
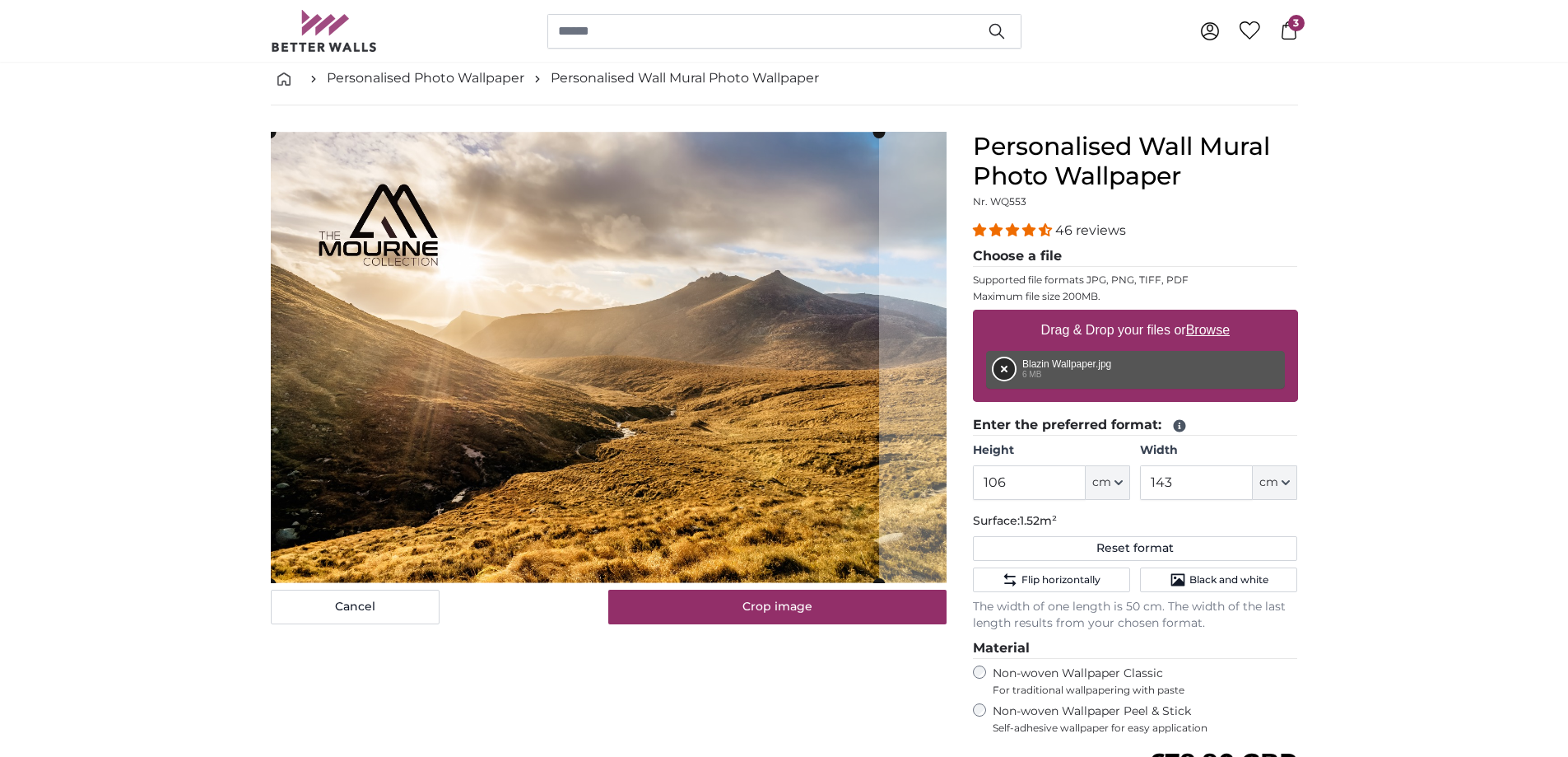
click at [999, 363] on button "Remove" at bounding box center [1005, 369] width 22 height 22
type input "200"
type input "300"
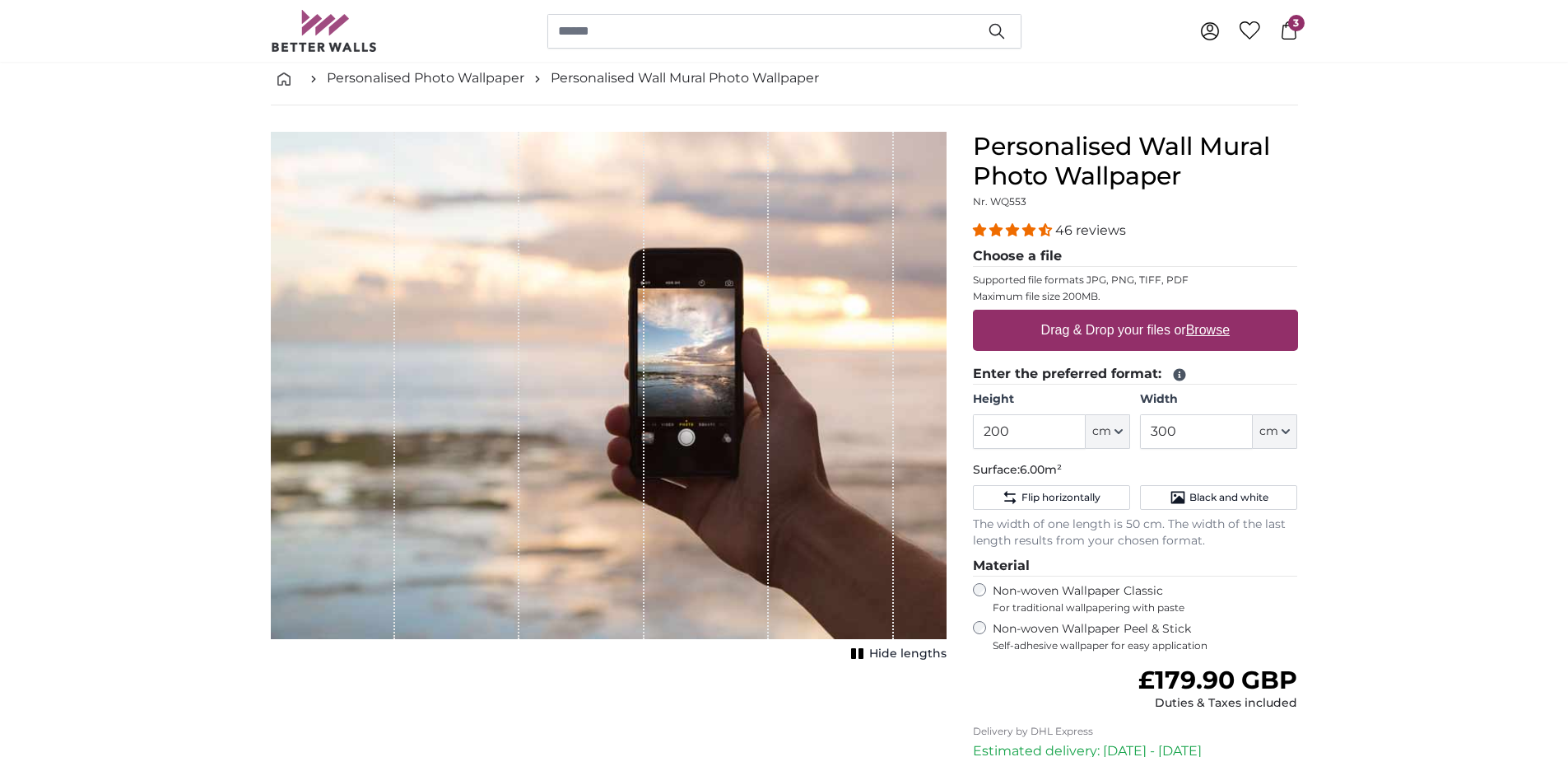
click at [1202, 329] on u "Browse" at bounding box center [1208, 330] width 44 height 14
click at [1202, 315] on input "Drag & Drop your files or Browse" at bounding box center [1135, 311] width 325 height 5
type input "**********"
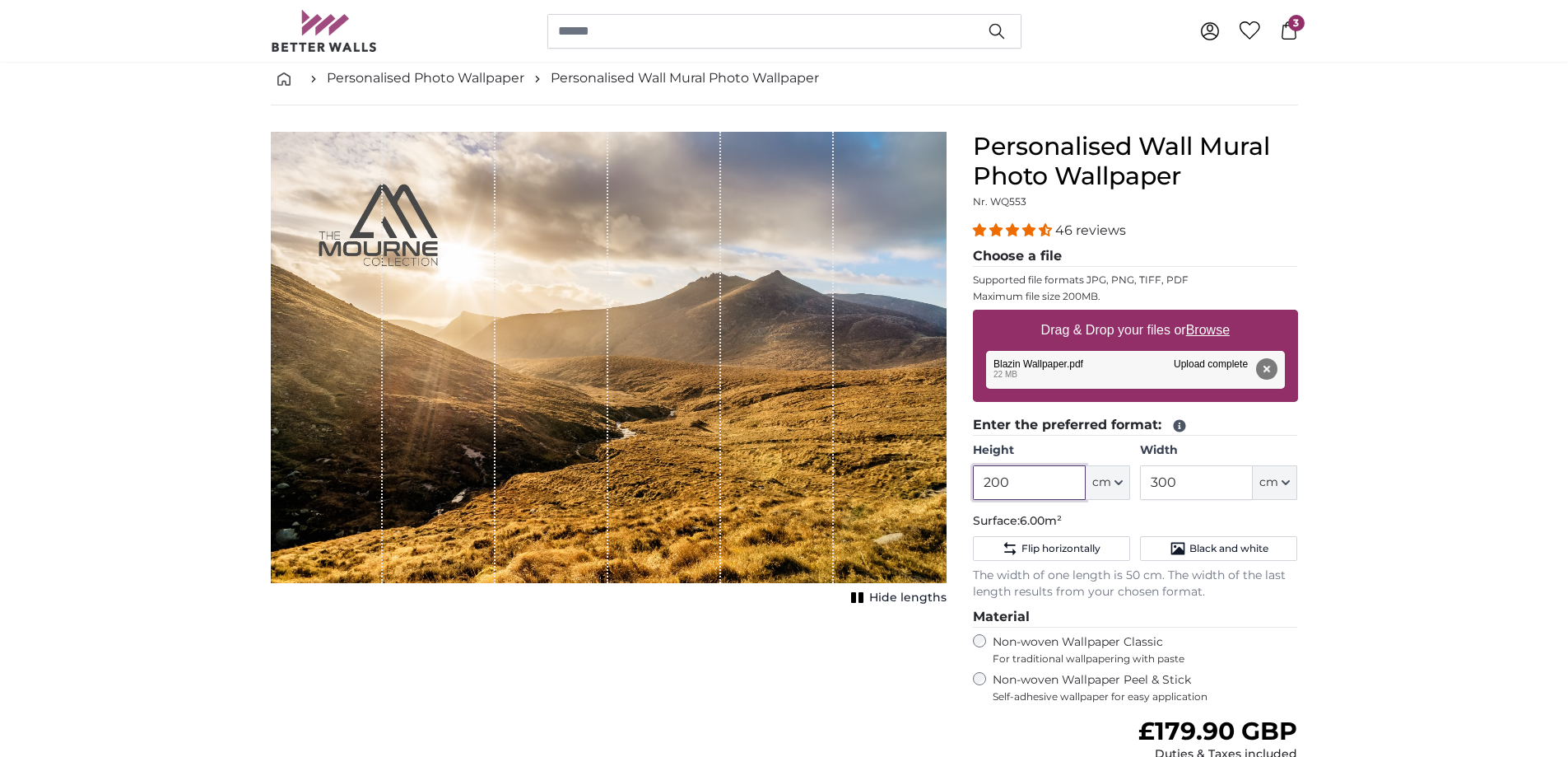
drag, startPoint x: 1054, startPoint y: 480, endPoint x: 947, endPoint y: 485, distance: 107.1
click at [947, 485] on product-detail "Cancel Crop image Hide lengths Personalised Wall Mural Photo Wallpaper Nr. WQ55…" at bounding box center [784, 545] width 1053 height 880
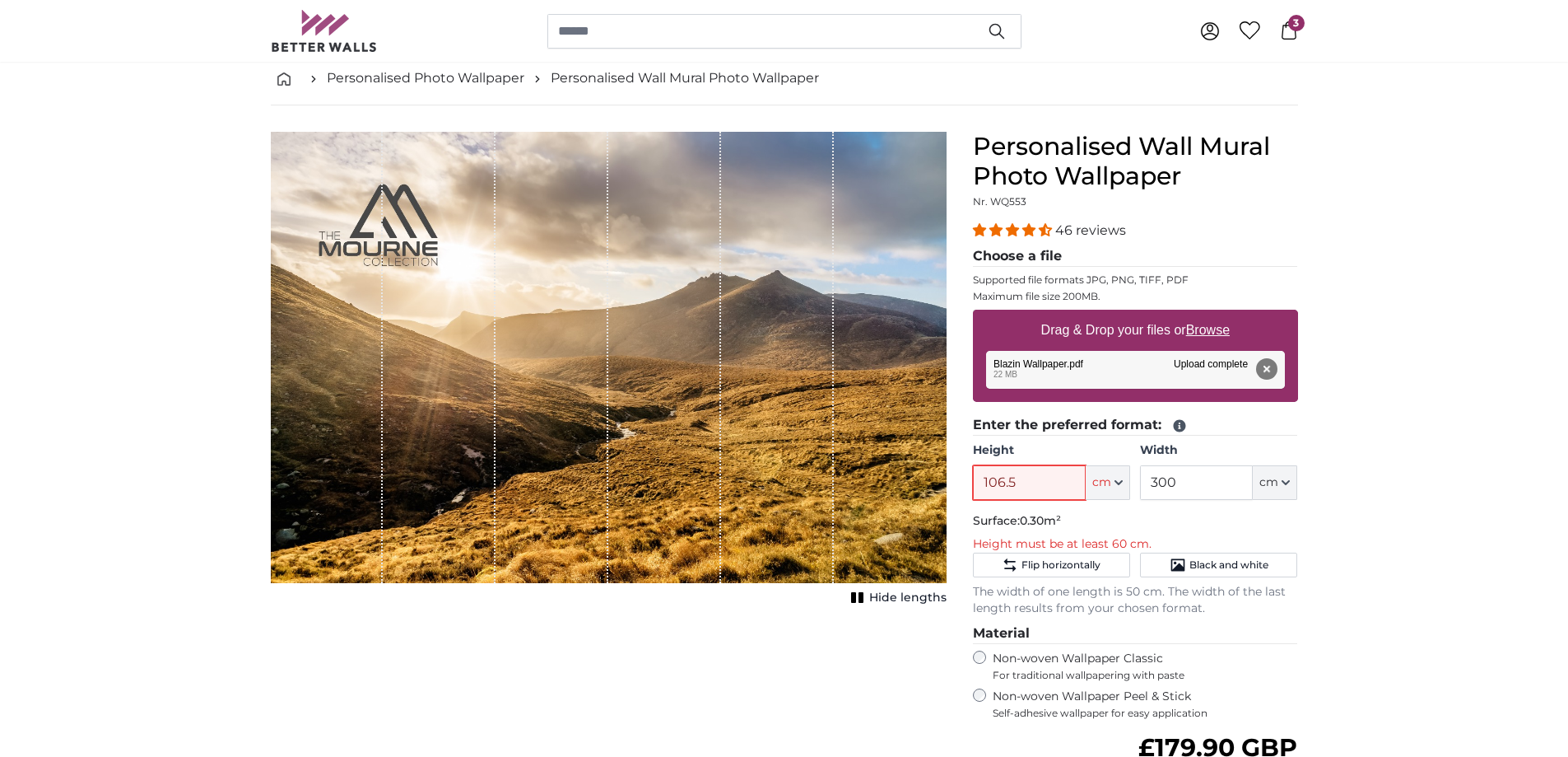
type input "106.5"
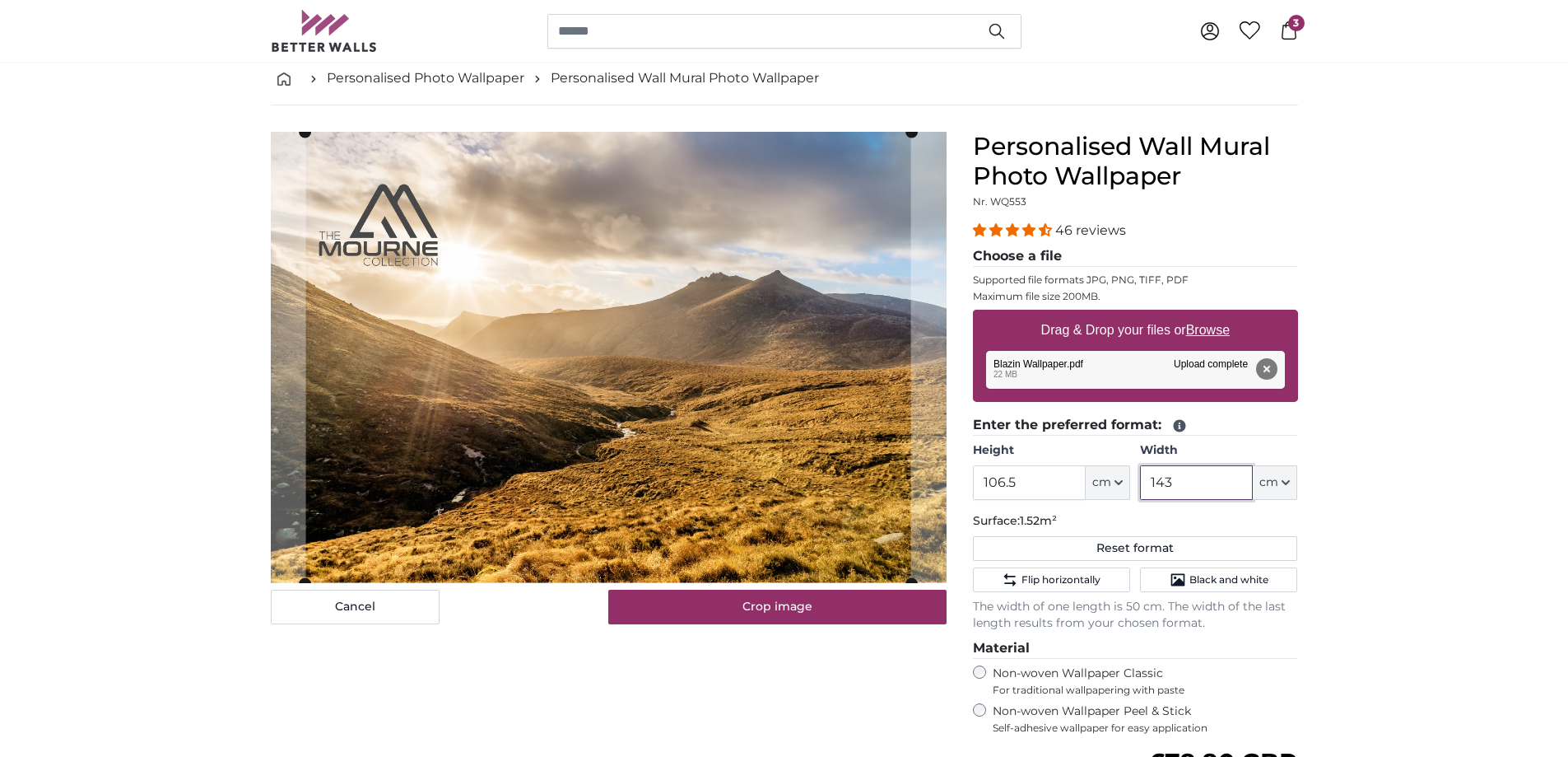
type input "143"
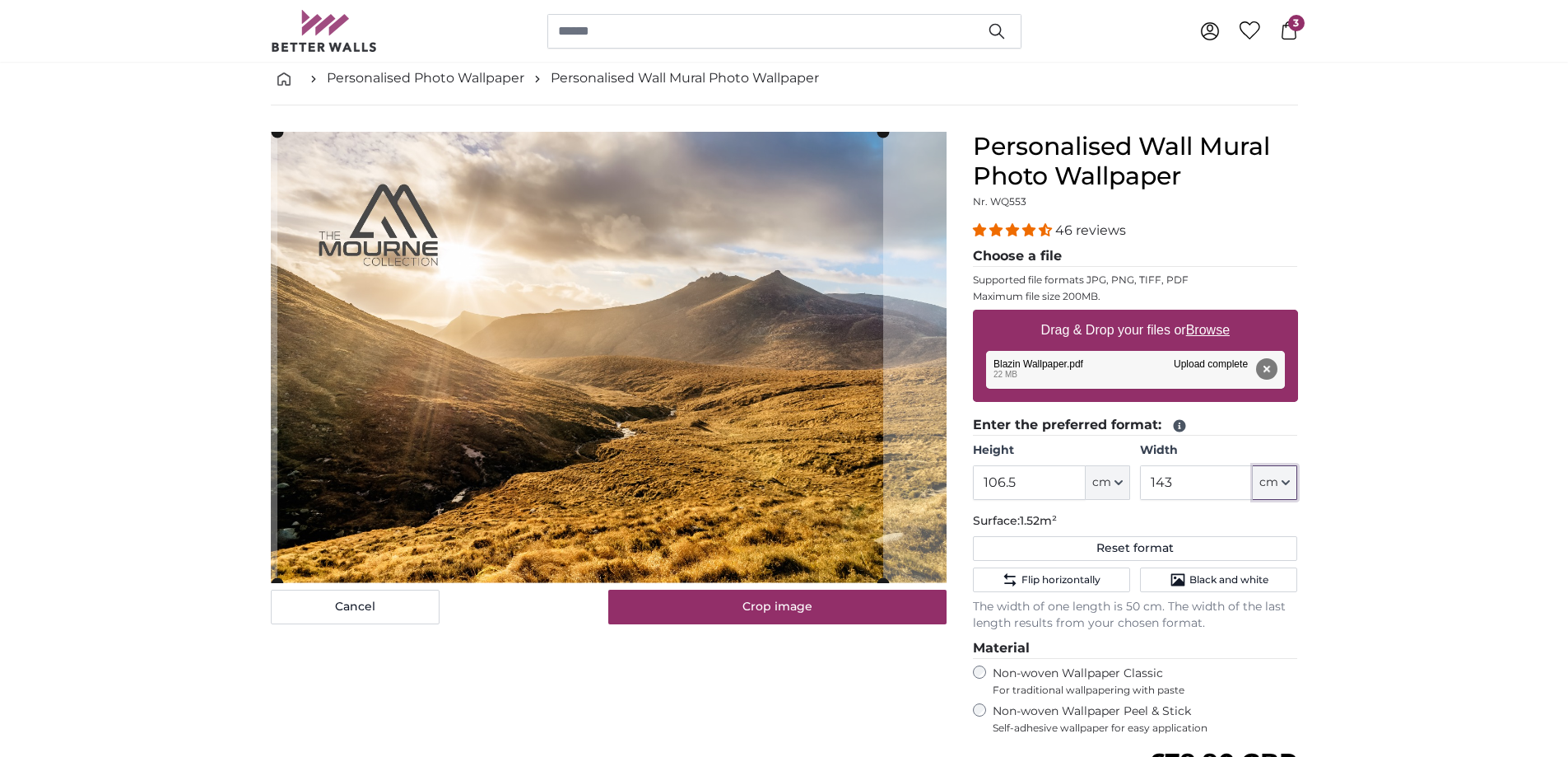
click at [586, 374] on cropper-handle at bounding box center [580, 357] width 606 height 452
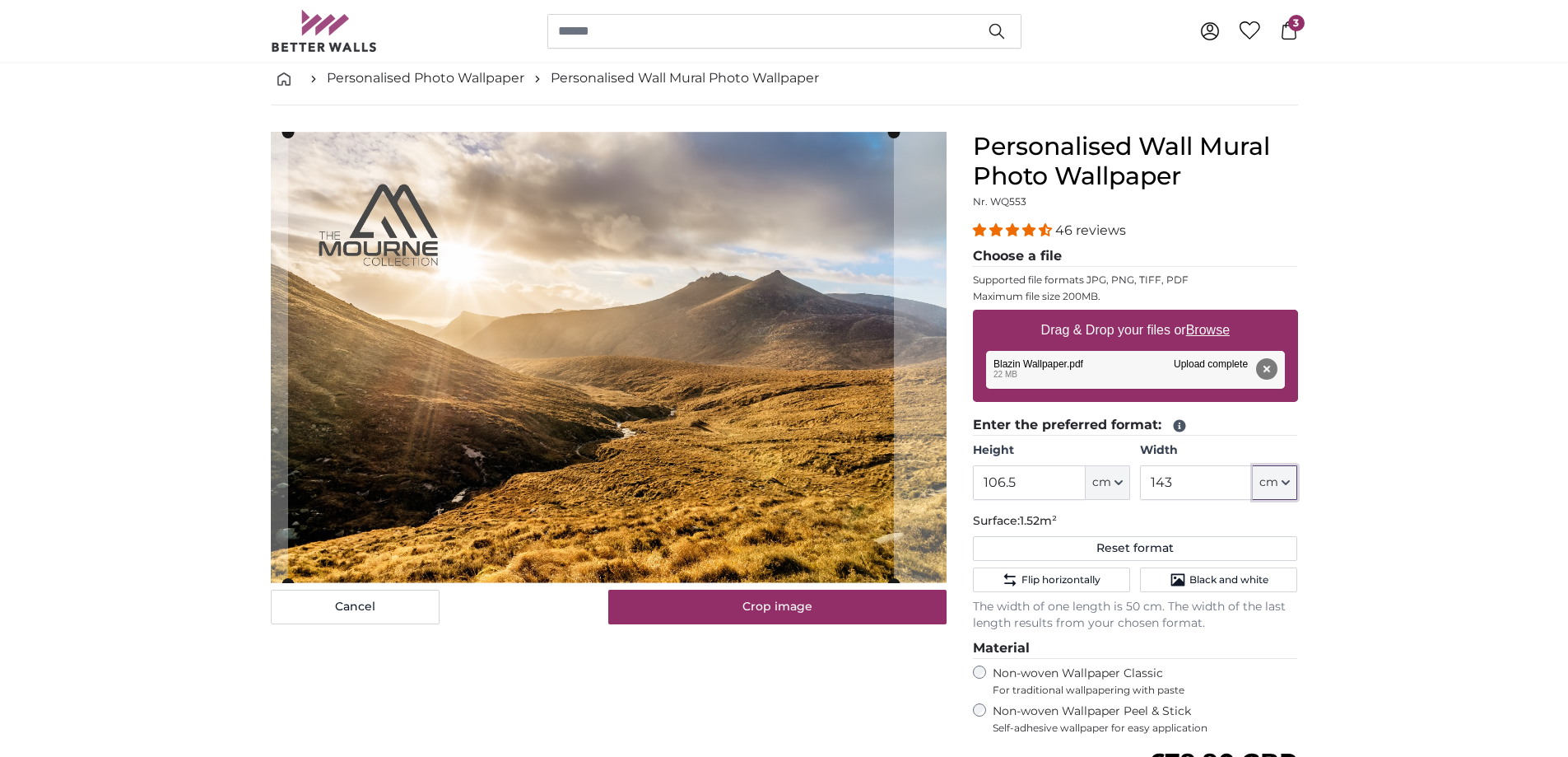
click at [735, 470] on cropper-handle at bounding box center [591, 358] width 606 height 452
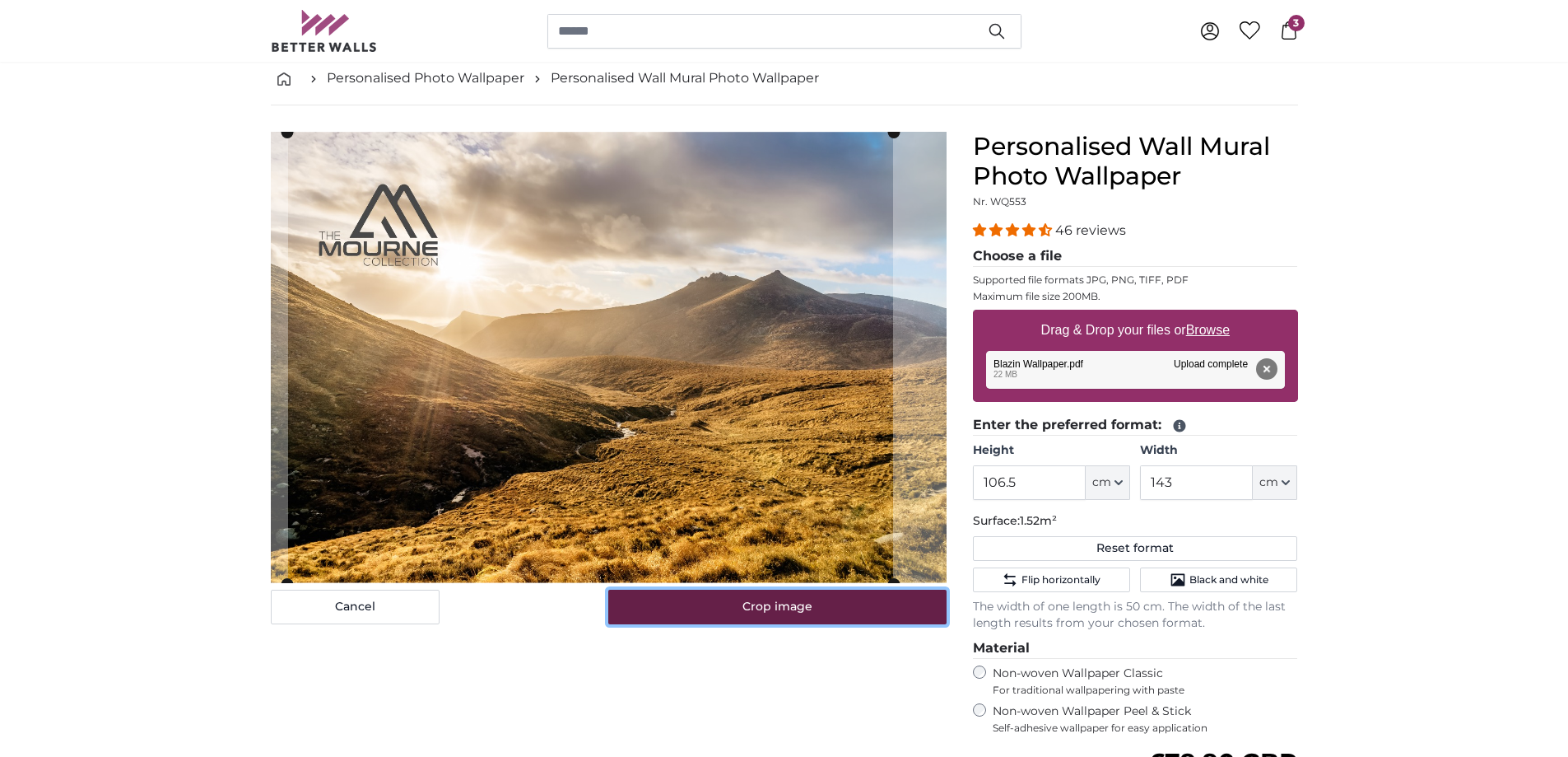
click at [728, 600] on button "Crop image" at bounding box center [777, 607] width 338 height 34
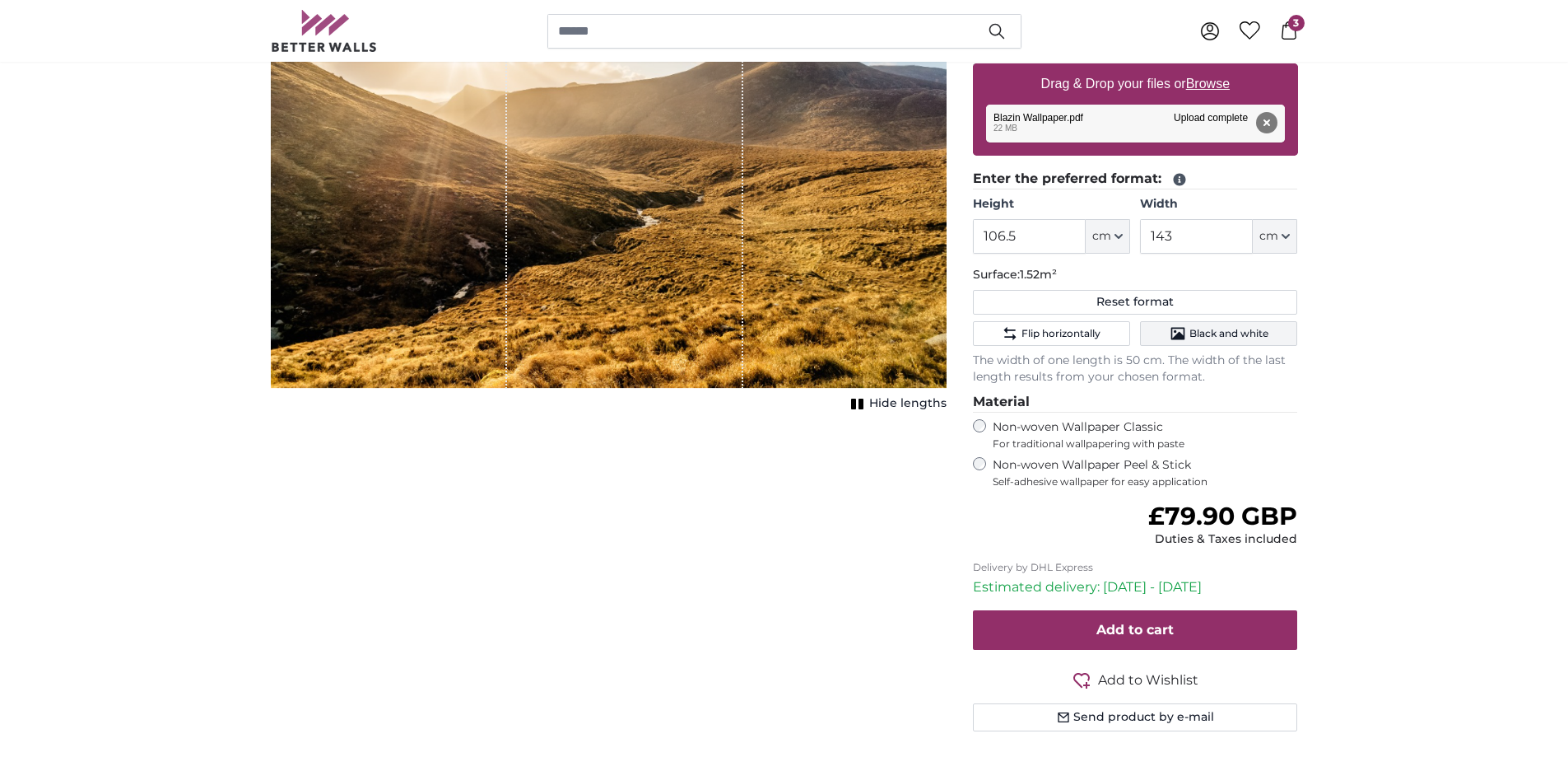
scroll to position [329, 0]
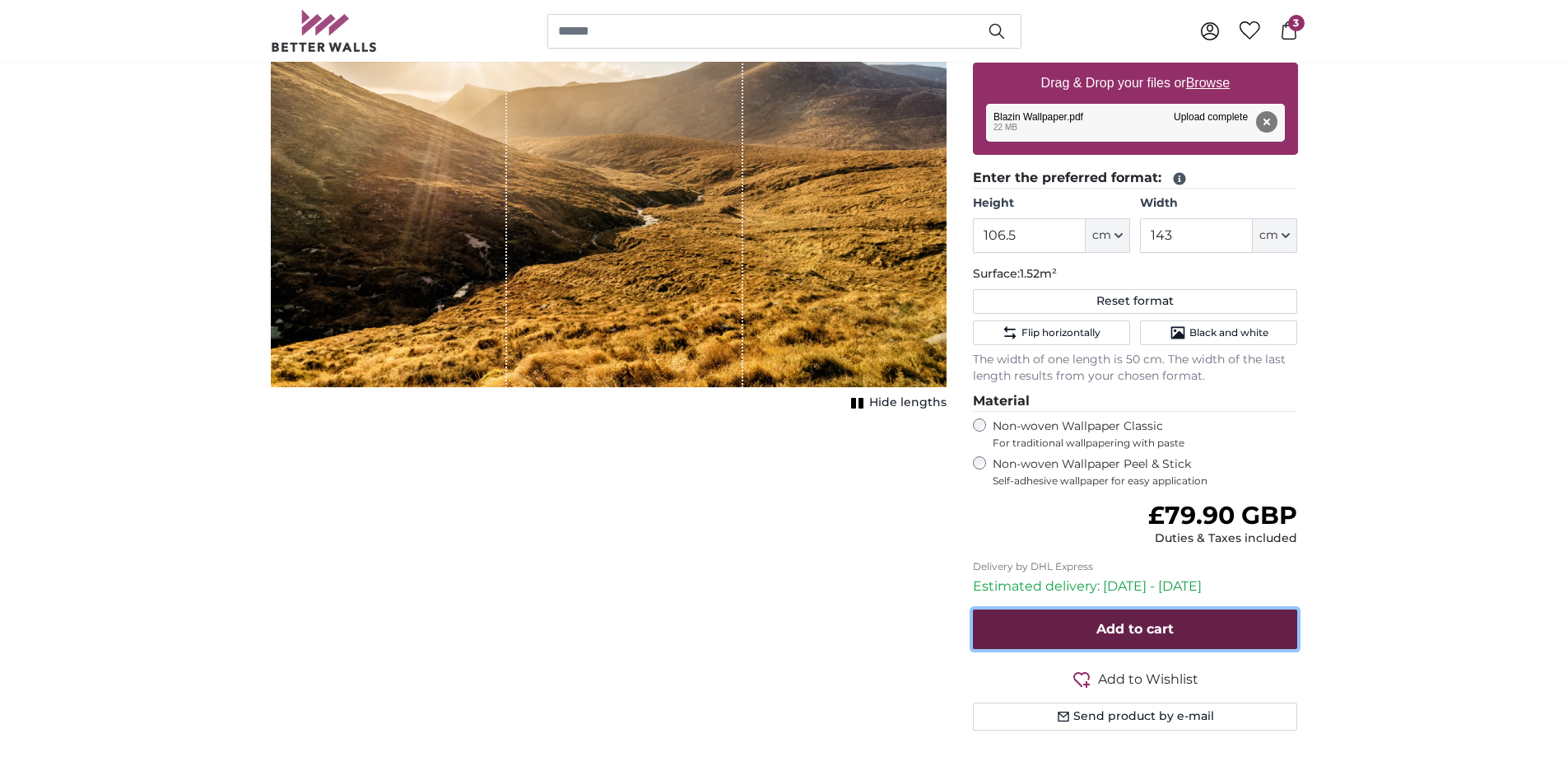
click at [1151, 626] on span "Add to cart" at bounding box center [1135, 628] width 77 height 15
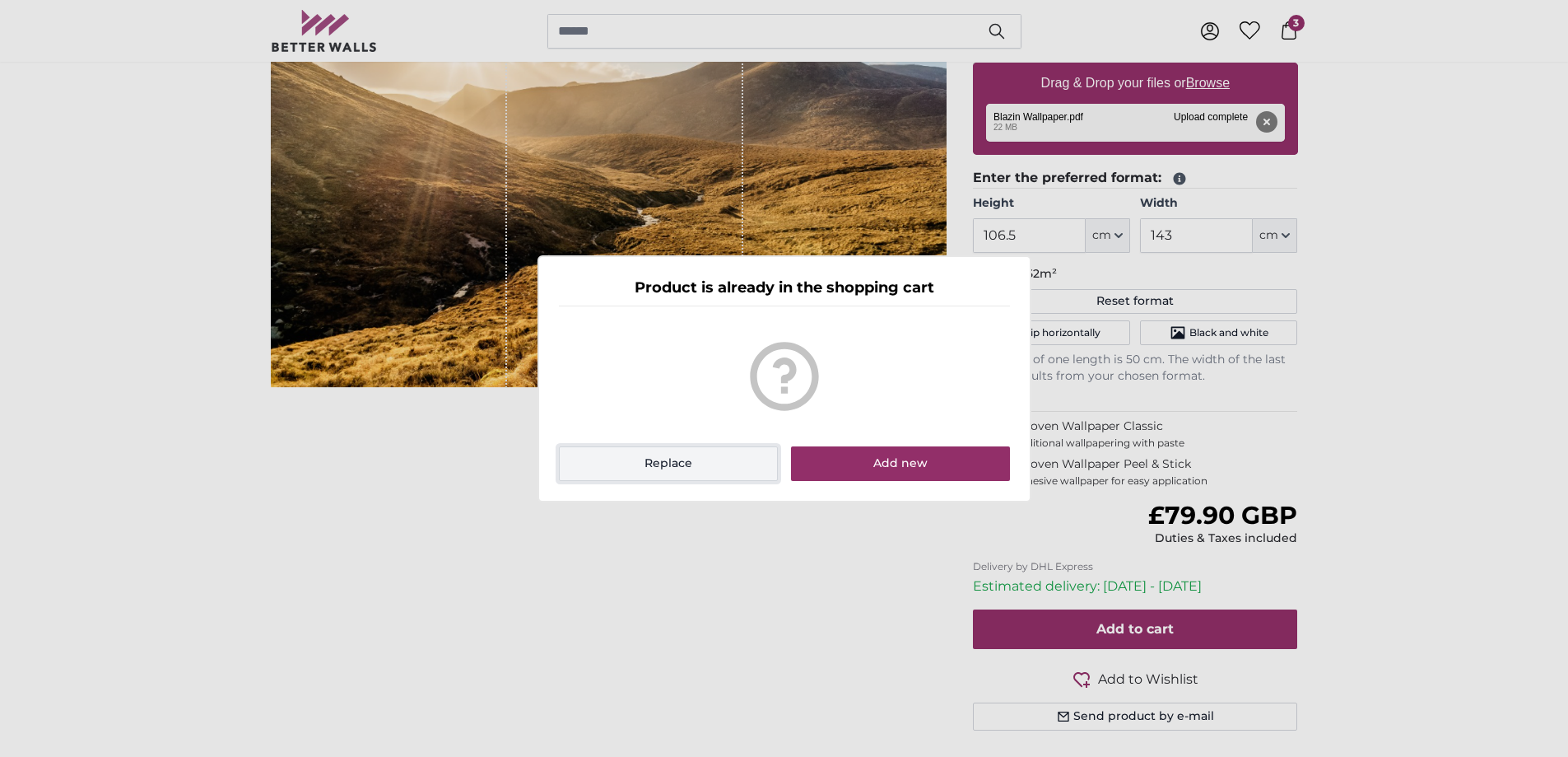
click at [664, 461] on button "Replace" at bounding box center [668, 464] width 220 height 34
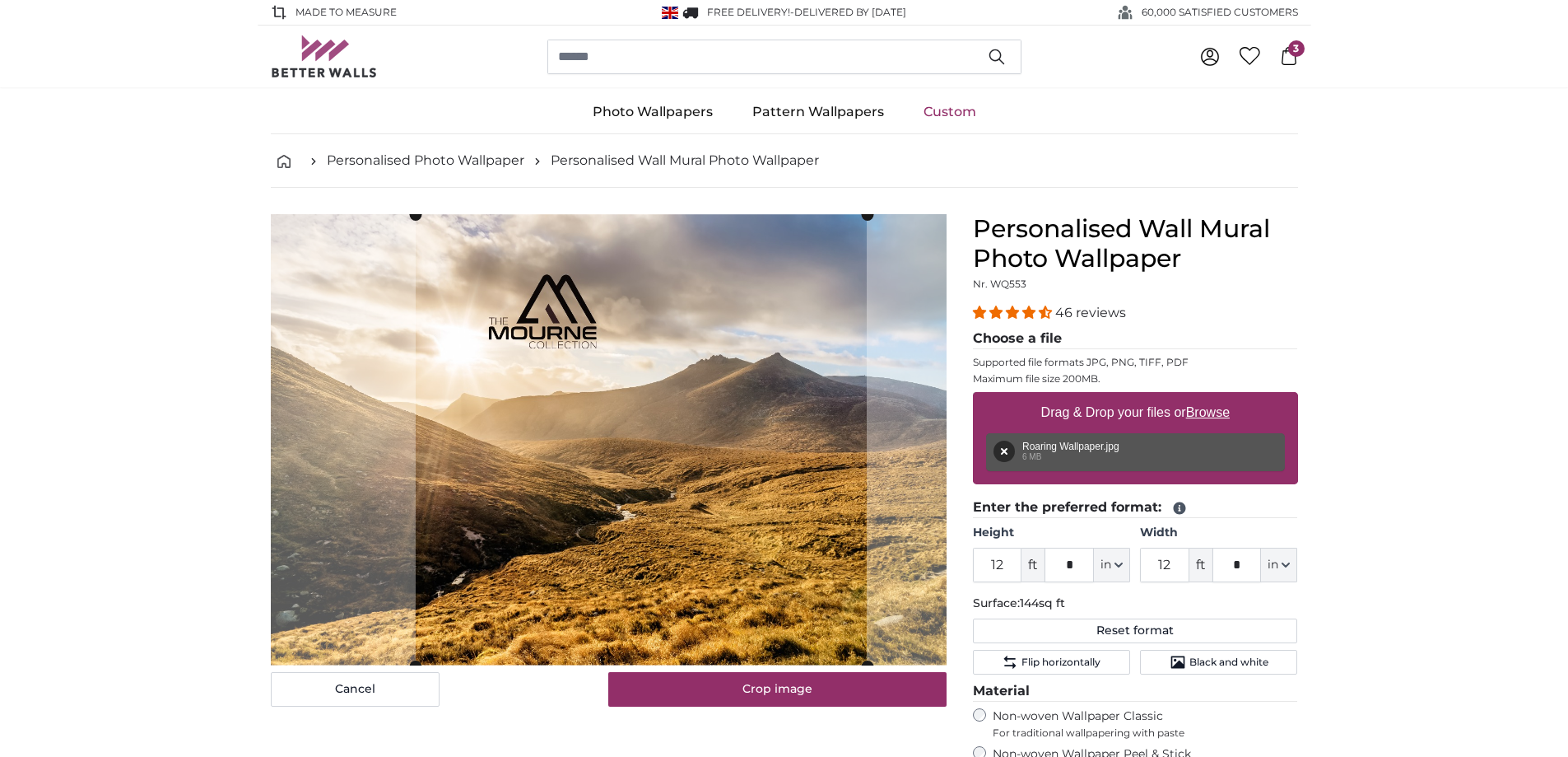
click at [676, 488] on cropper-handle at bounding box center [641, 441] width 452 height 452
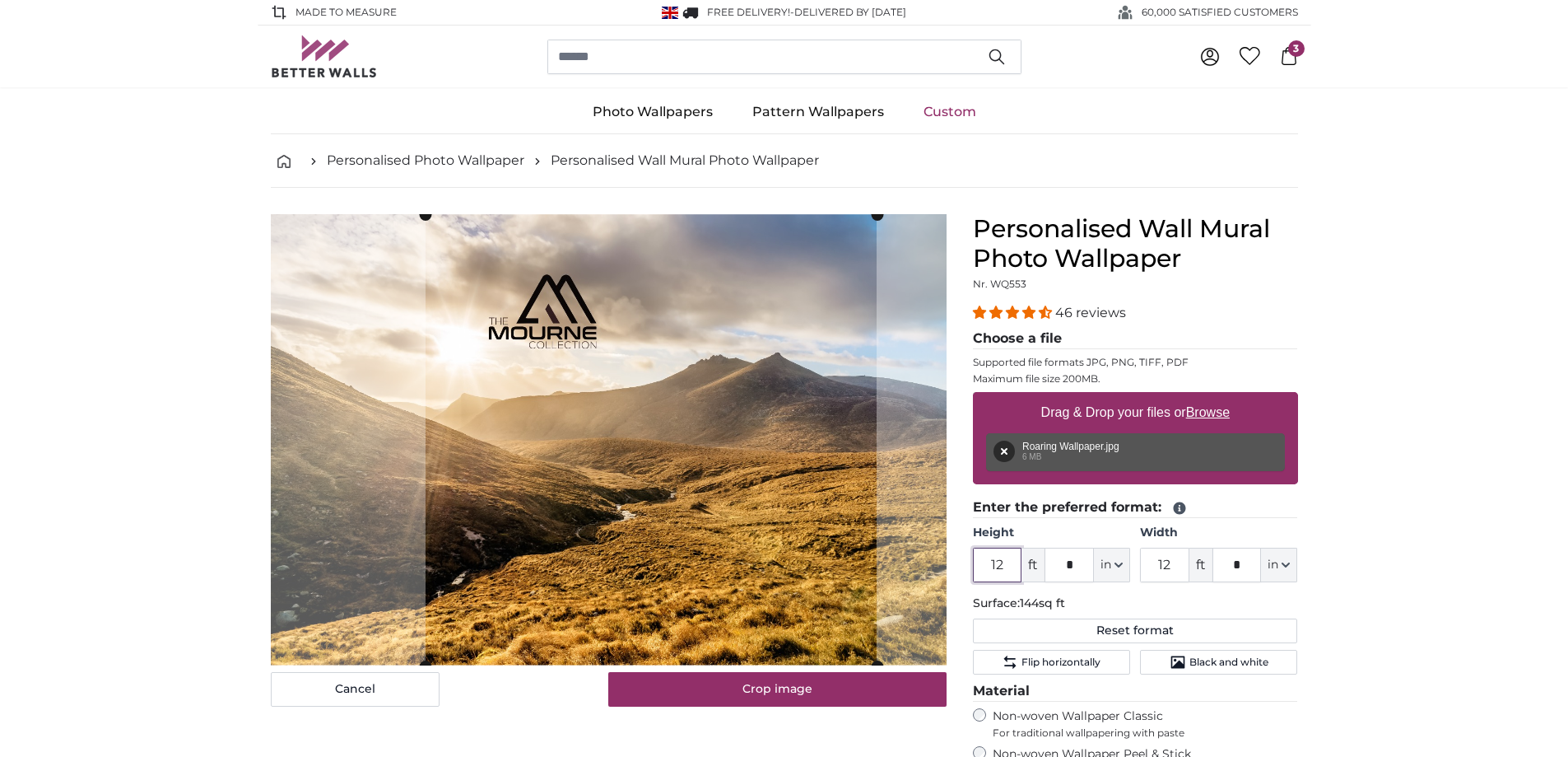
click at [613, 440] on cropper-handle at bounding box center [651, 441] width 452 height 452
click at [1001, 447] on button "Remove" at bounding box center [1005, 452] width 22 height 22
type input "6"
type input "9"
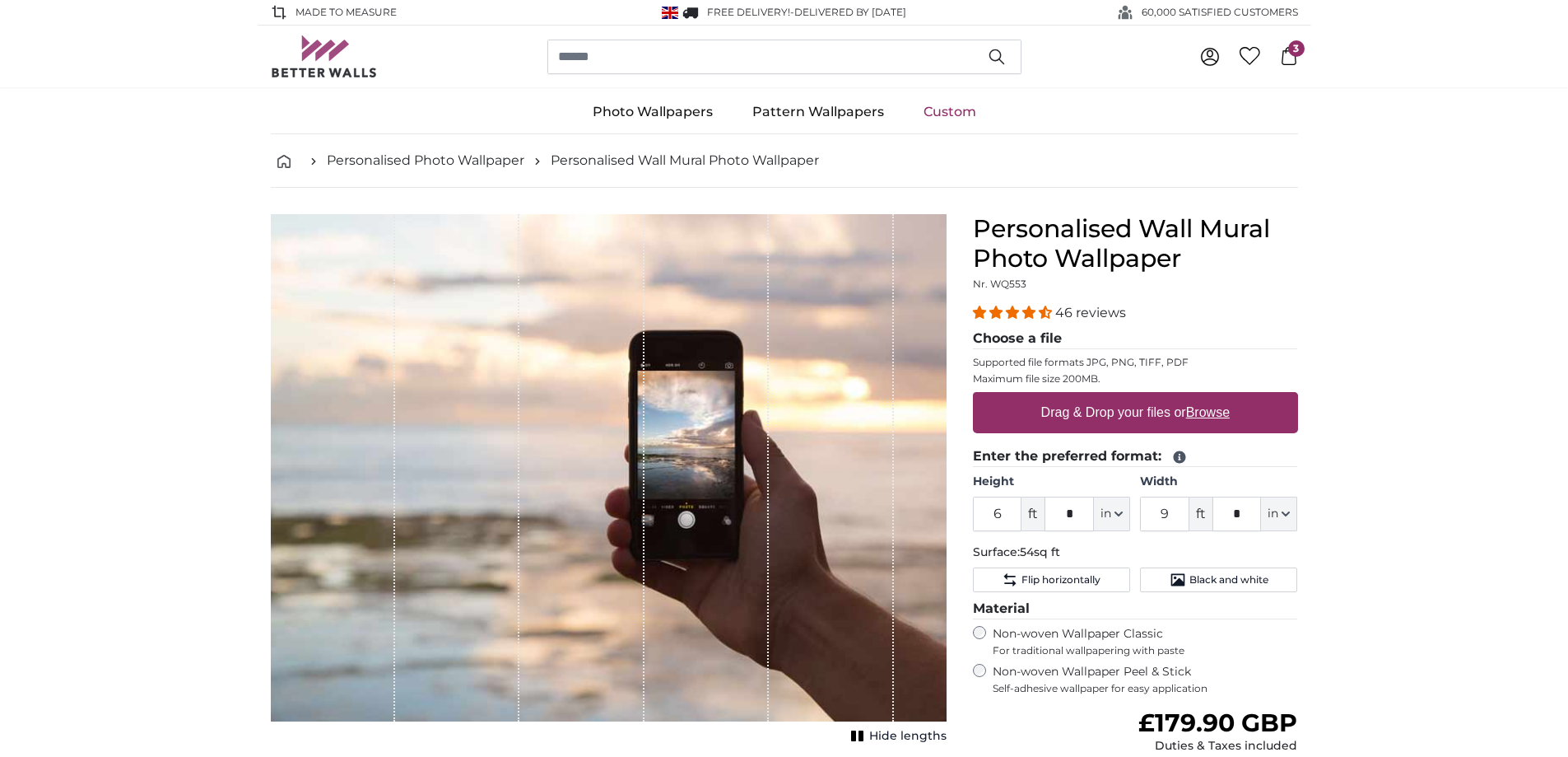
click at [1222, 412] on u "Browse" at bounding box center [1208, 412] width 44 height 14
click at [1222, 397] on input "Drag & Drop your files or Browse" at bounding box center [1135, 394] width 325 height 5
type input "**********"
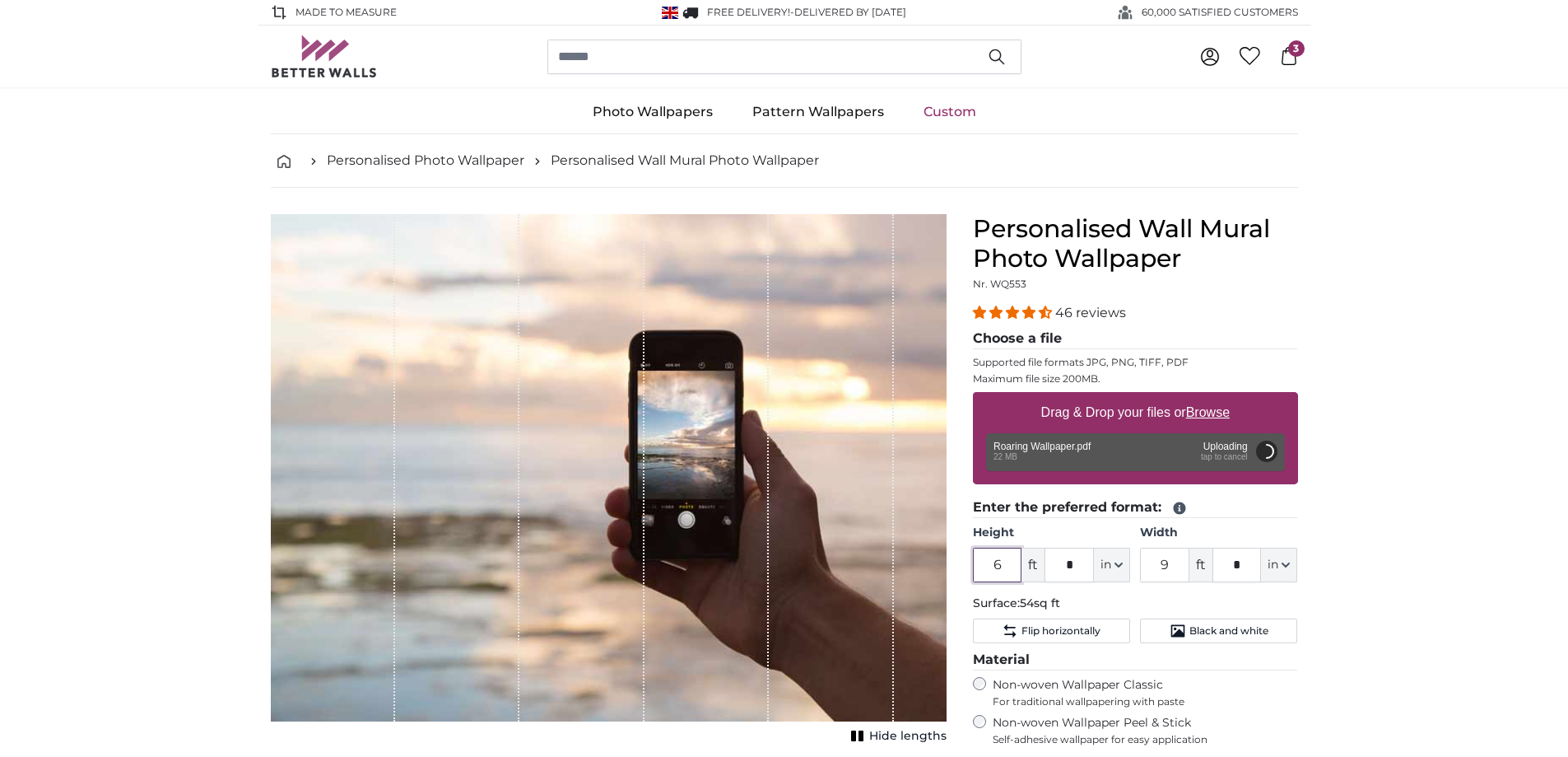
click at [995, 558] on input "6" at bounding box center [998, 565] width 49 height 34
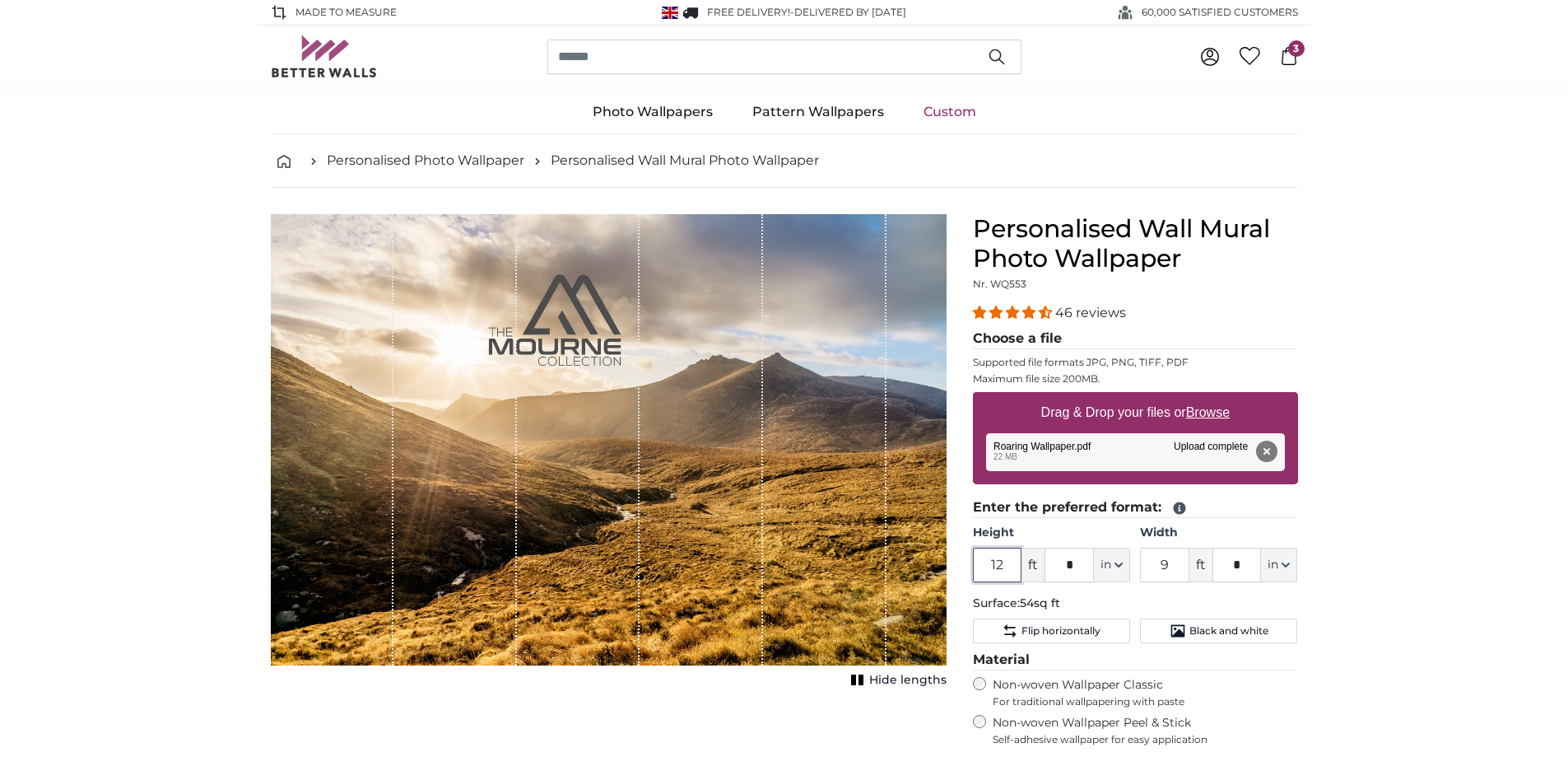
type input "12"
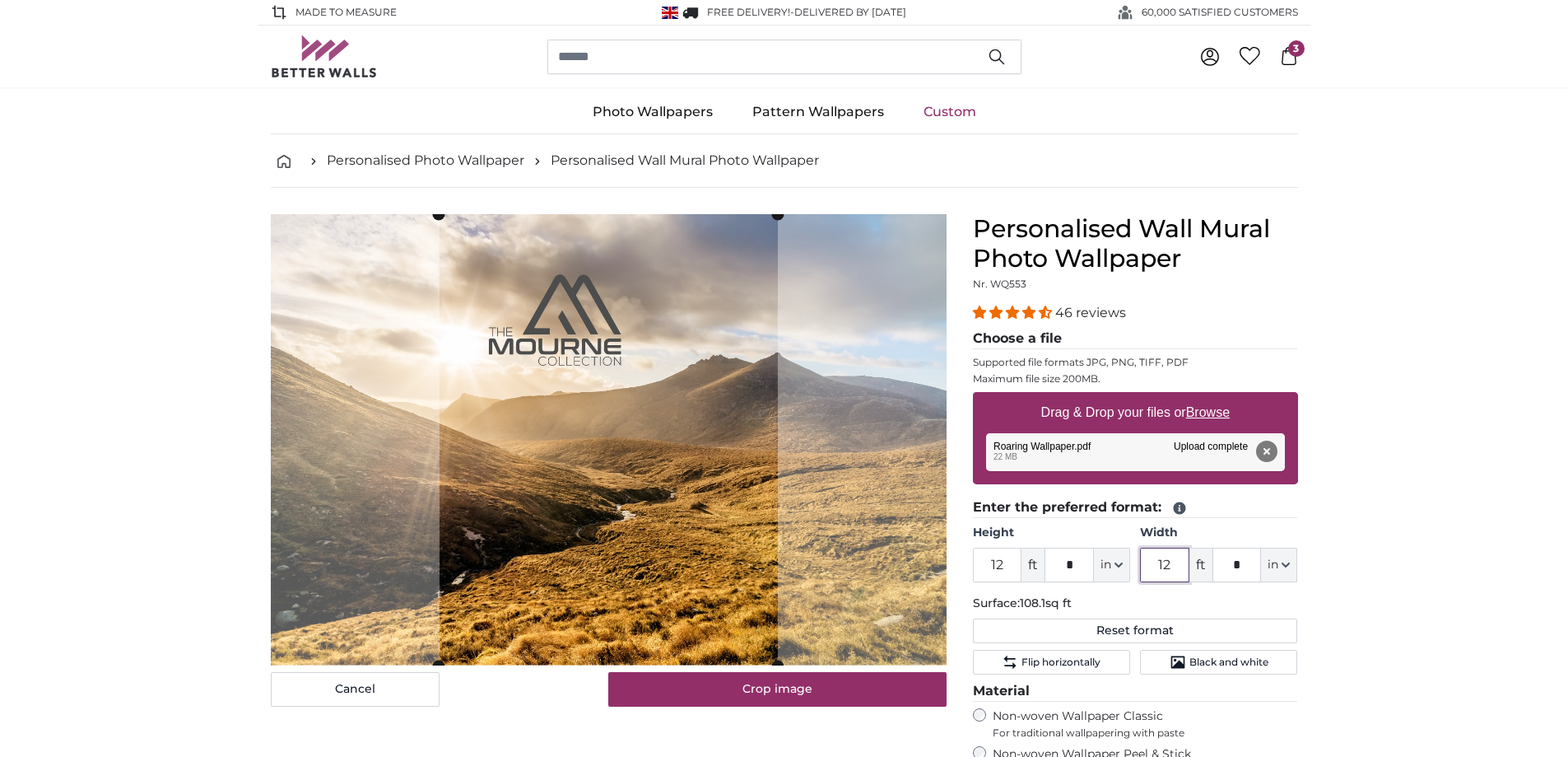
type input "12"
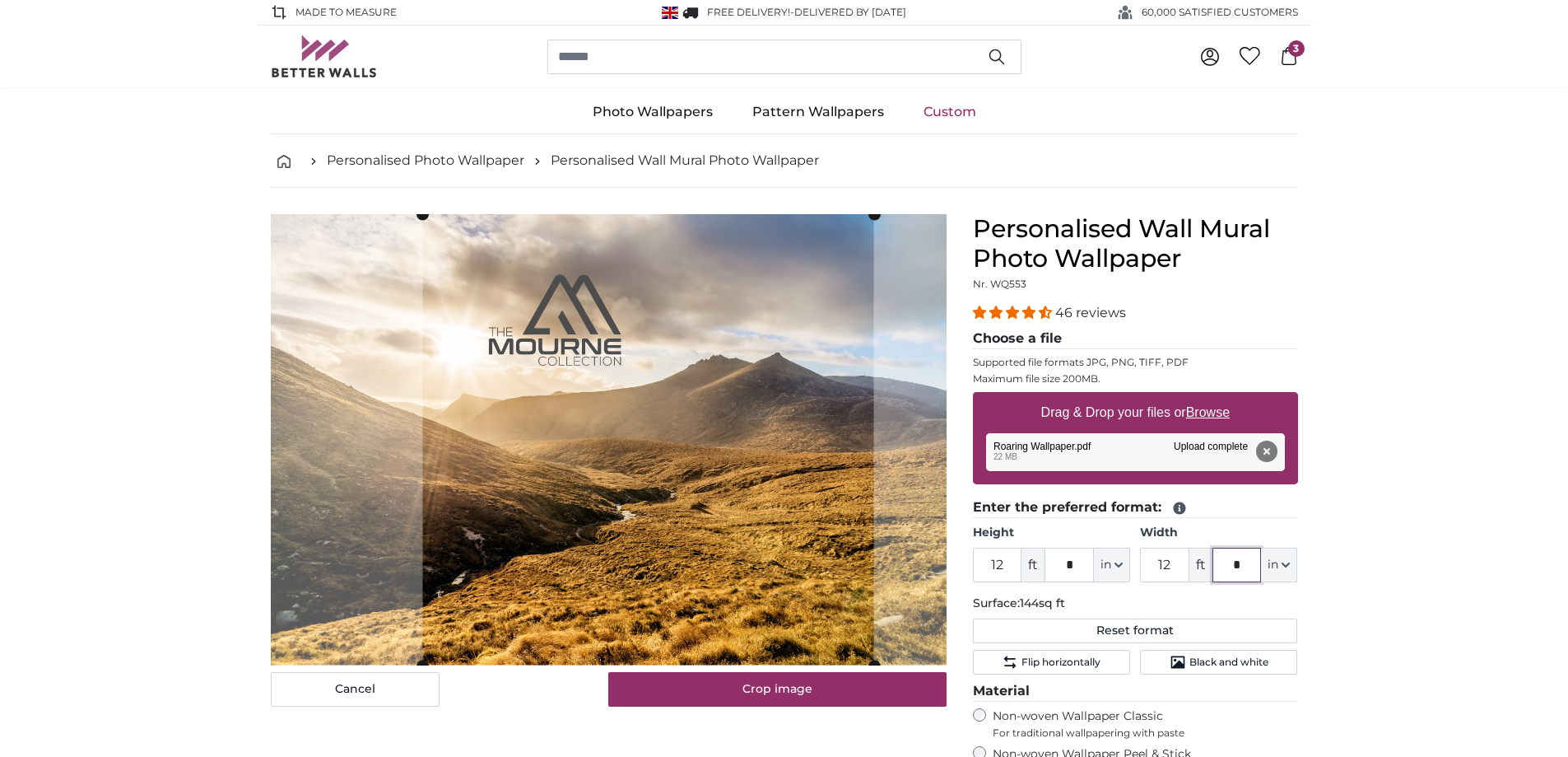
click at [700, 505] on cropper-handle at bounding box center [648, 440] width 452 height 452
click at [727, 592] on cropper-handle at bounding box center [649, 441] width 452 height 452
